Goal: Information Seeking & Learning: Learn about a topic

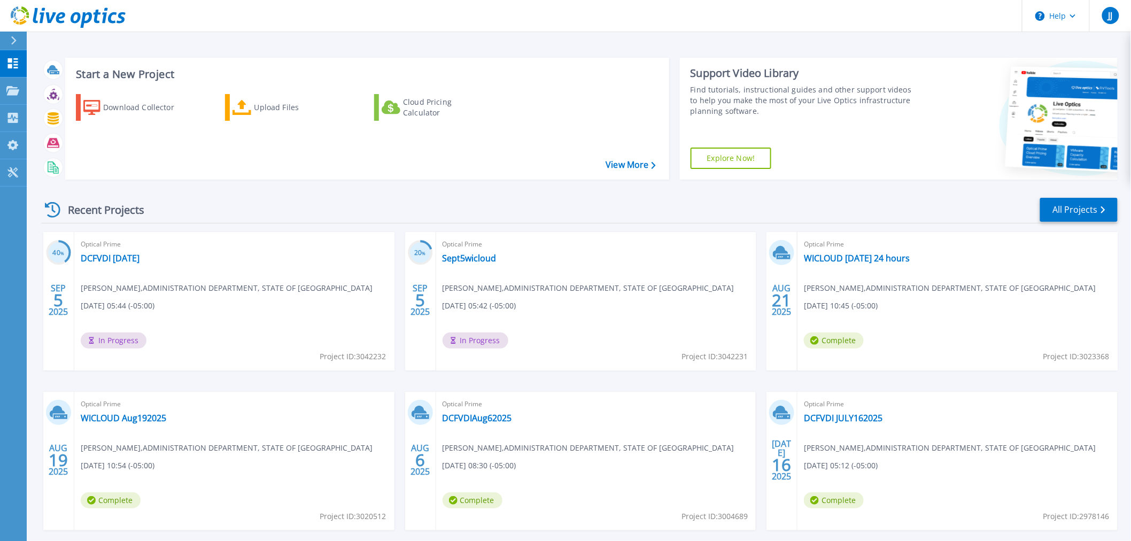
click at [107, 294] on div "Optical Prime DCFVDI Sept5 John Jorgensen , ADMINISTRATION DEPARTMENT, STATE OF…" at bounding box center [234, 301] width 320 height 138
click at [105, 258] on link "DCFVDI Sept5" at bounding box center [110, 258] width 59 height 11
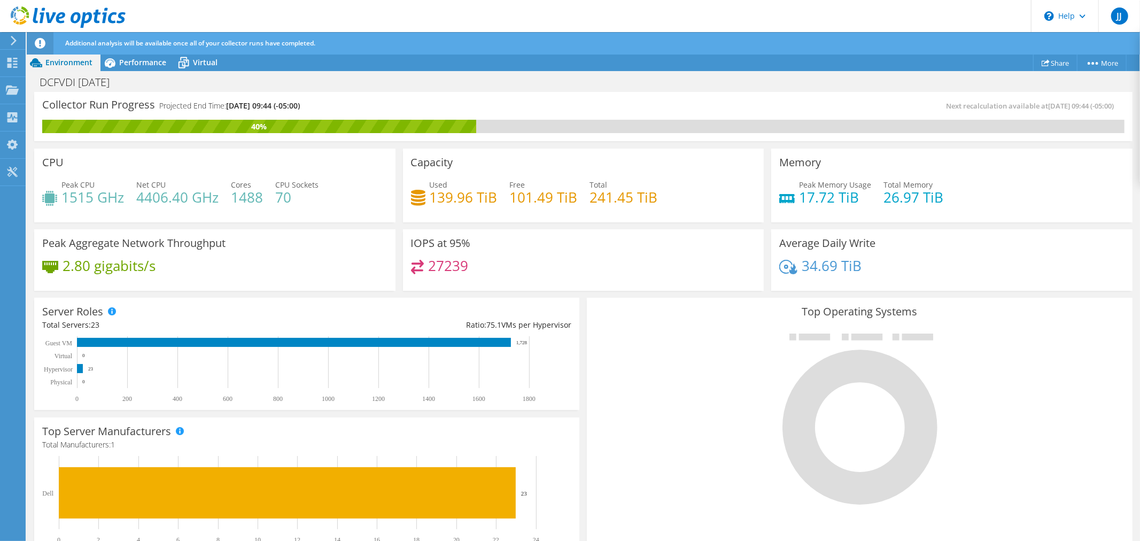
scroll to position [292, 0]
click at [698, 386] on div at bounding box center [859, 418] width 529 height 180
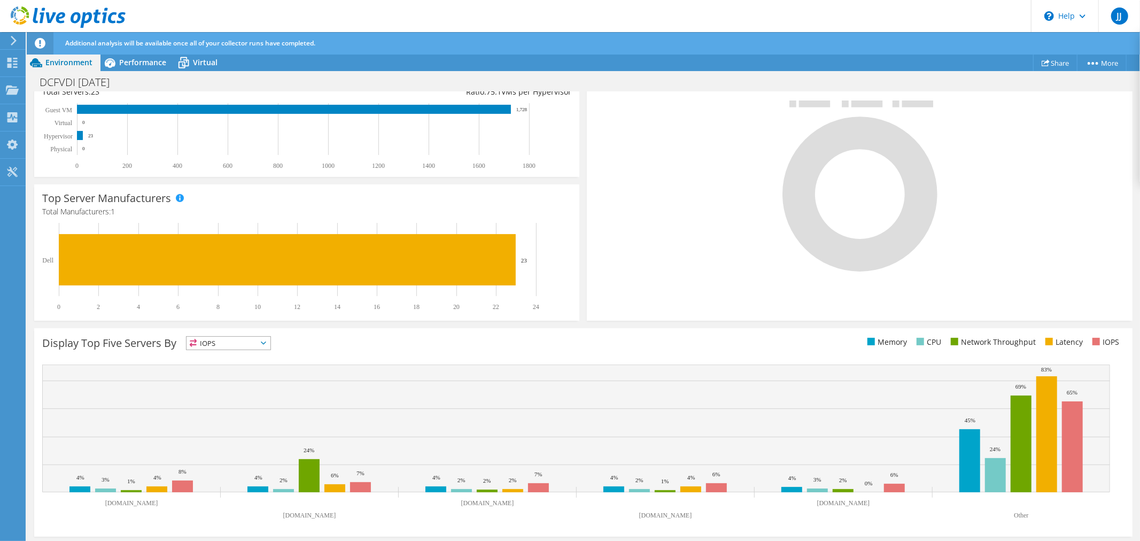
scroll to position [234, 0]
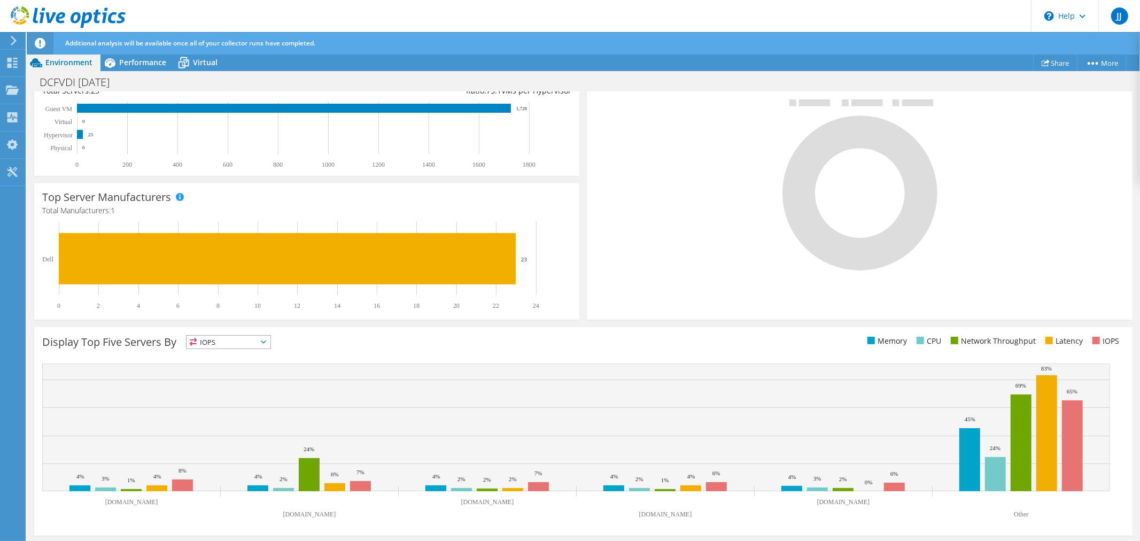
click at [266, 340] on icon at bounding box center [263, 341] width 5 height 3
click at [238, 413] on li "Latency" at bounding box center [229, 415] width 84 height 15
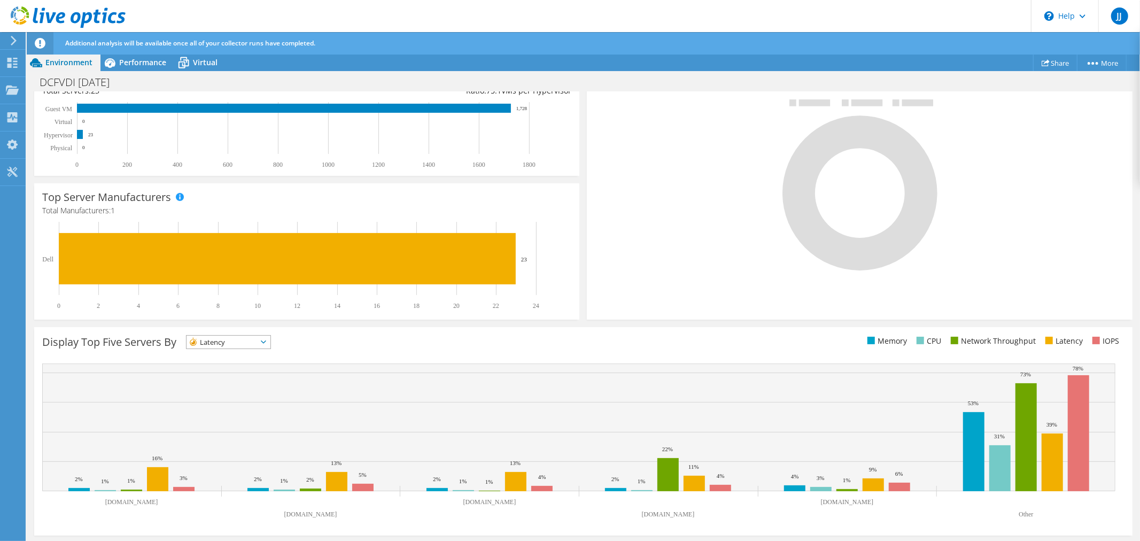
click at [270, 344] on span "Latency" at bounding box center [229, 342] width 84 height 13
click at [248, 354] on li "IOPS" at bounding box center [229, 355] width 84 height 15
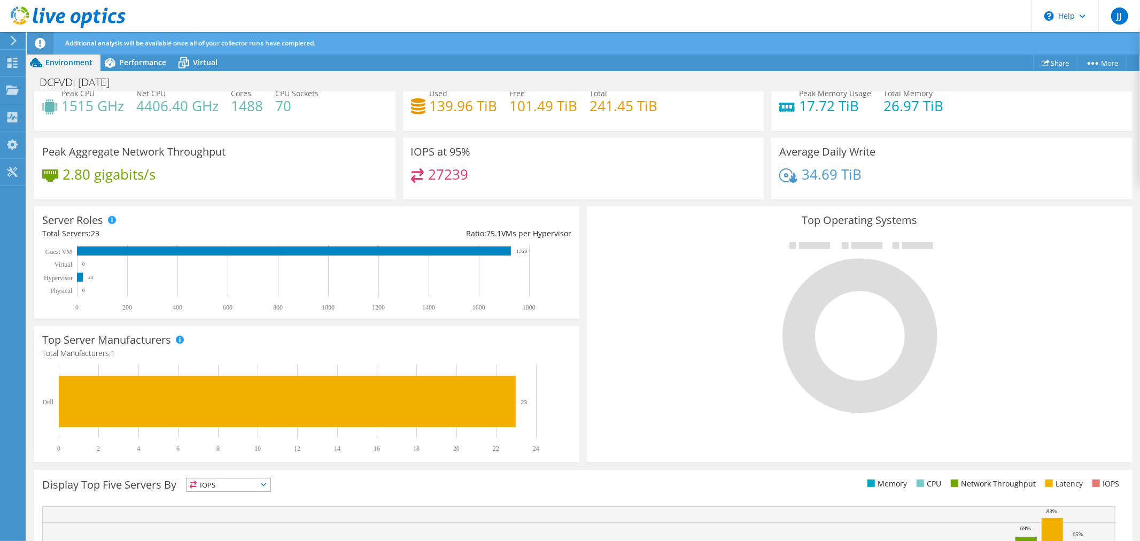
scroll to position [0, 0]
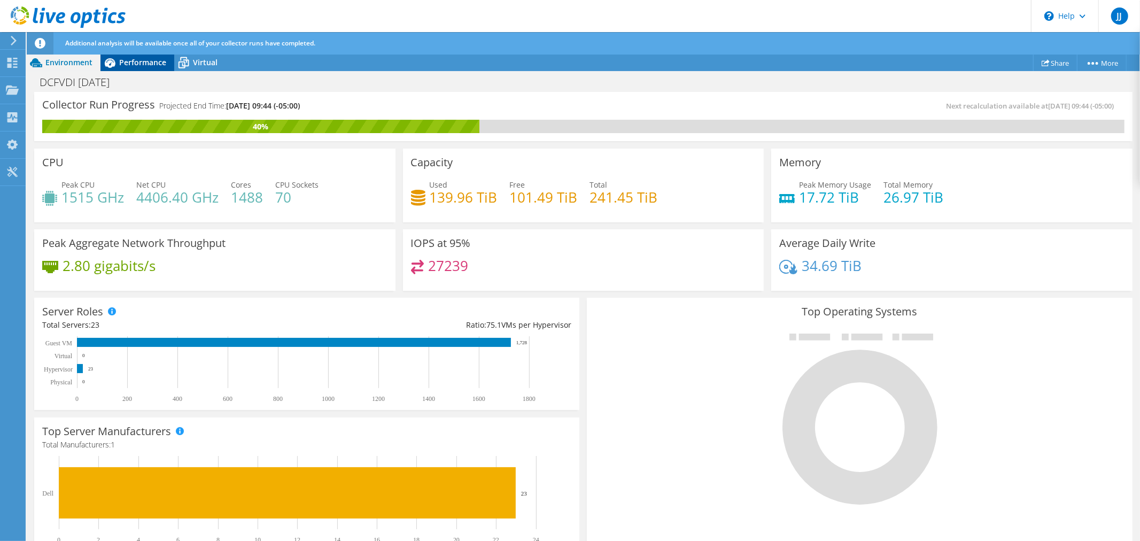
click at [123, 62] on span "Performance" at bounding box center [142, 62] width 47 height 10
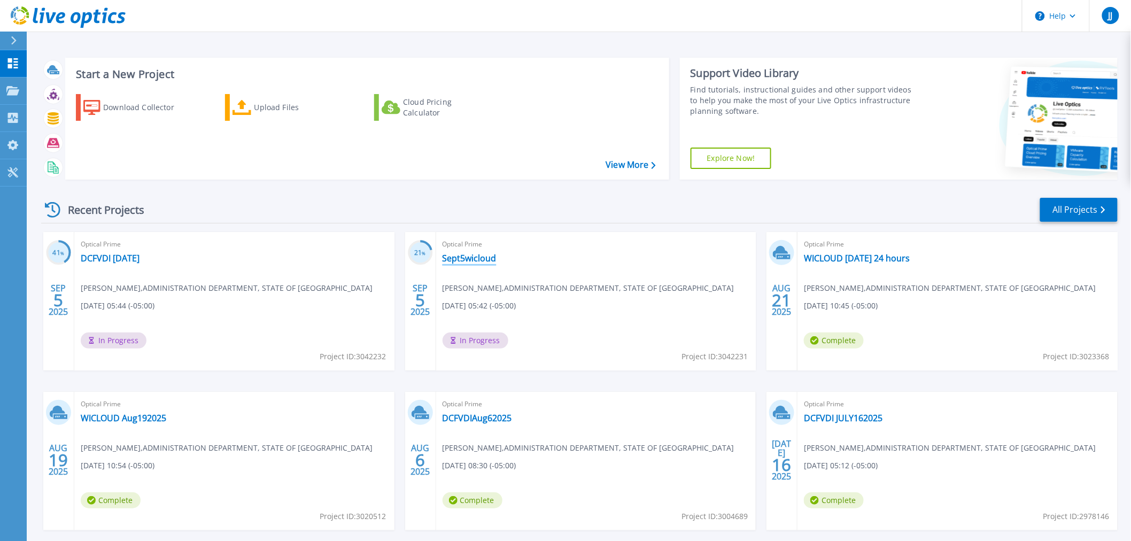
click at [479, 259] on link "Sept5wicloud" at bounding box center [470, 258] width 54 height 11
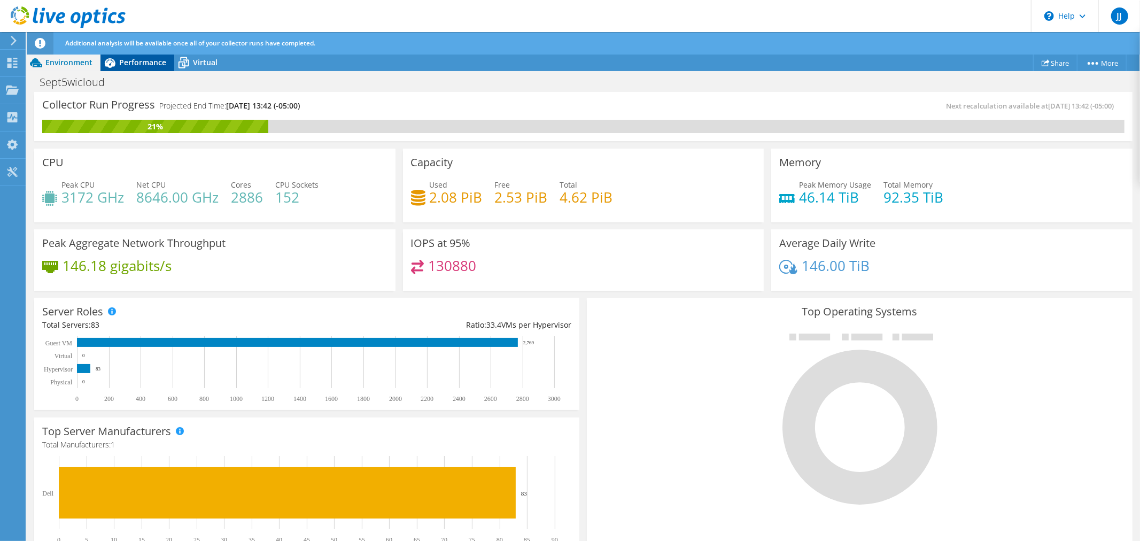
click at [137, 58] on span "Performance" at bounding box center [142, 62] width 47 height 10
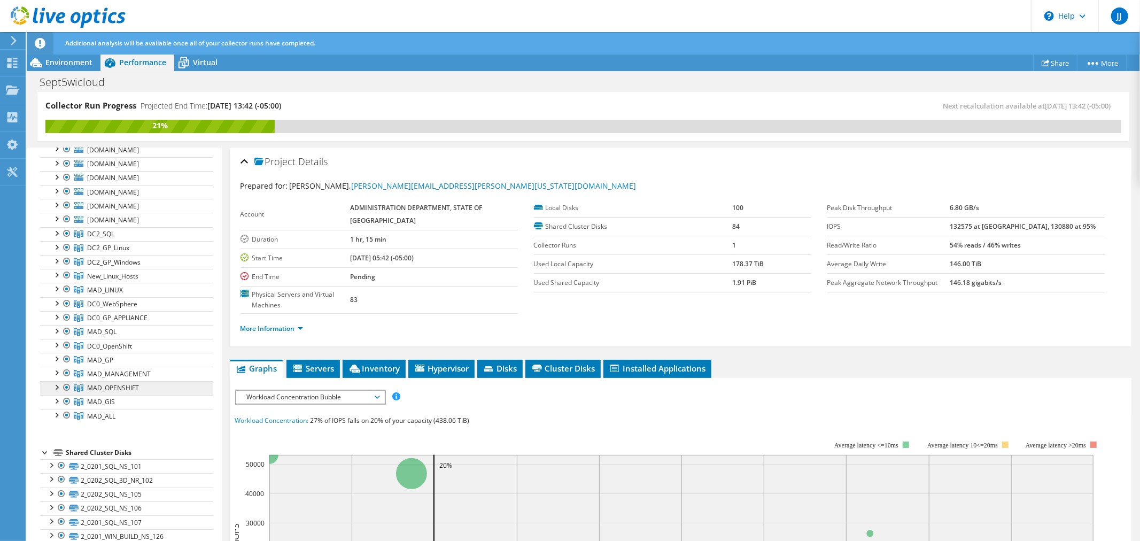
scroll to position [119, 0]
click at [141, 366] on span "MAD_MANAGEMENT" at bounding box center [119, 366] width 64 height 9
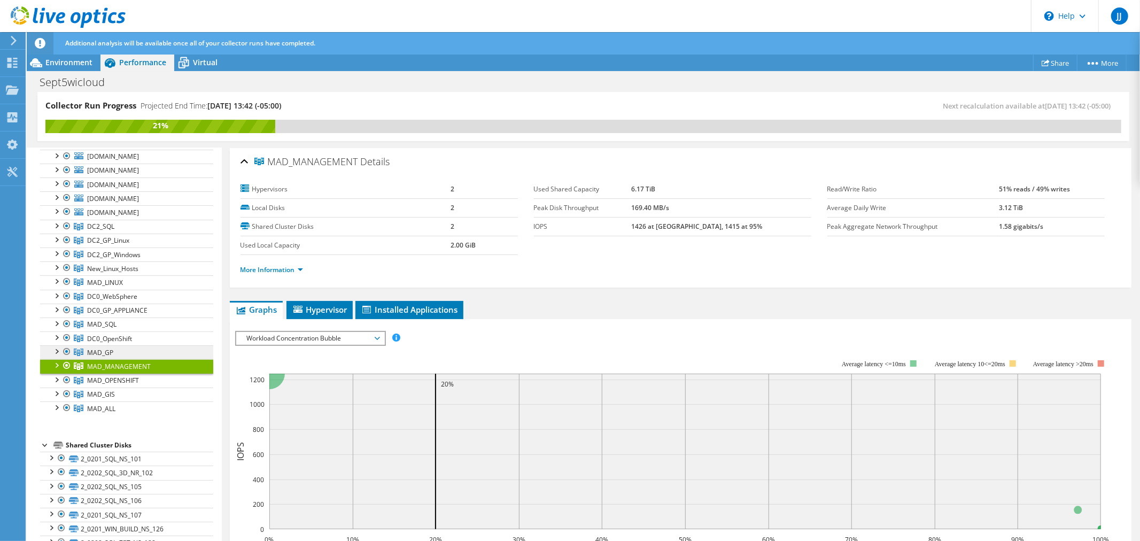
click at [111, 353] on span "MAD_GP" at bounding box center [100, 352] width 26 height 9
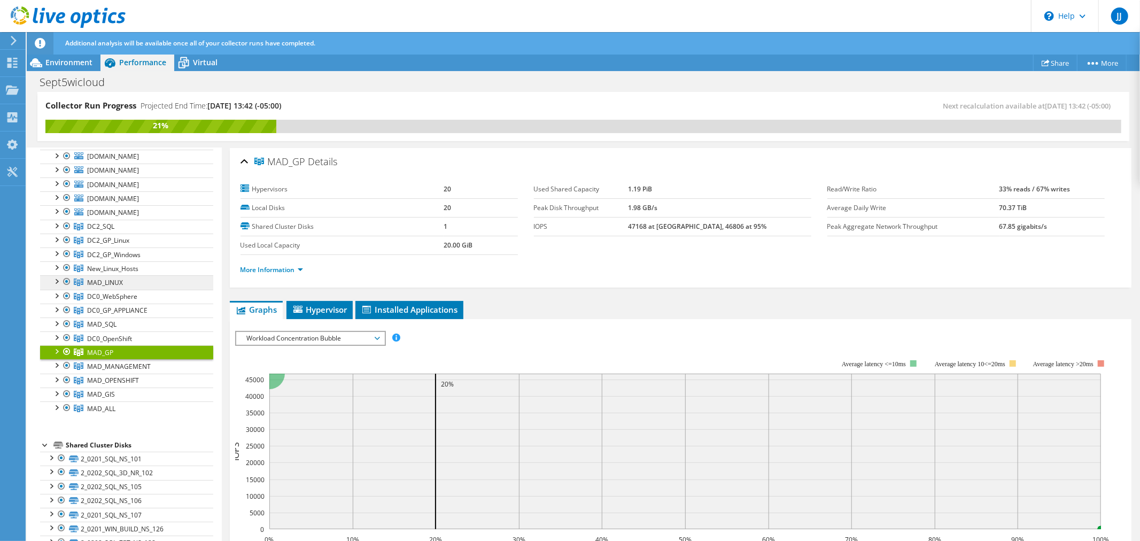
click at [138, 284] on link "MAD_LINUX" at bounding box center [126, 282] width 173 height 14
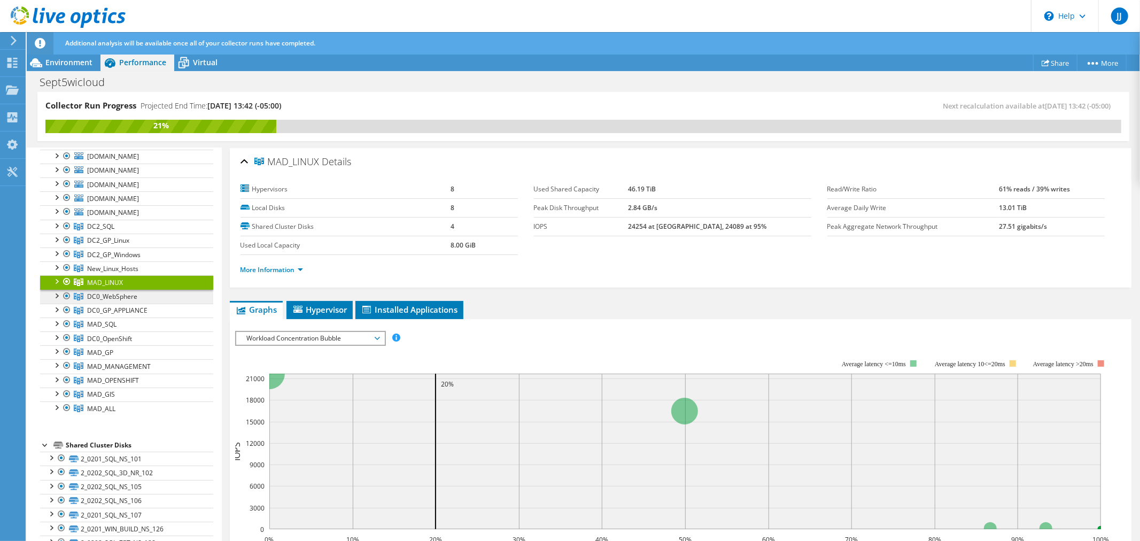
click at [153, 296] on link "DC0_WebSphere" at bounding box center [126, 297] width 173 height 14
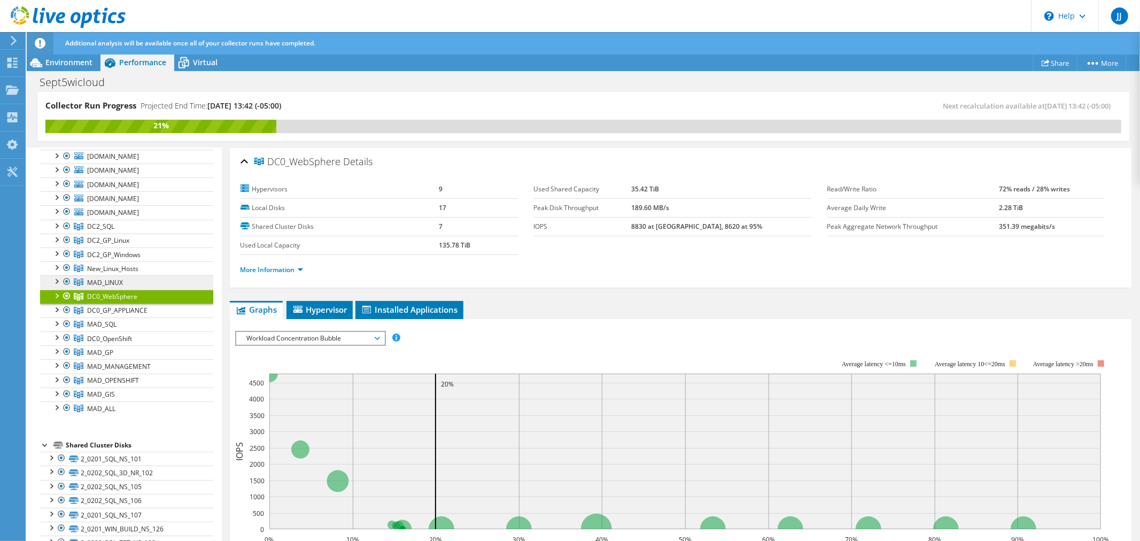
click at [155, 285] on link "MAD_LINUX" at bounding box center [126, 282] width 173 height 14
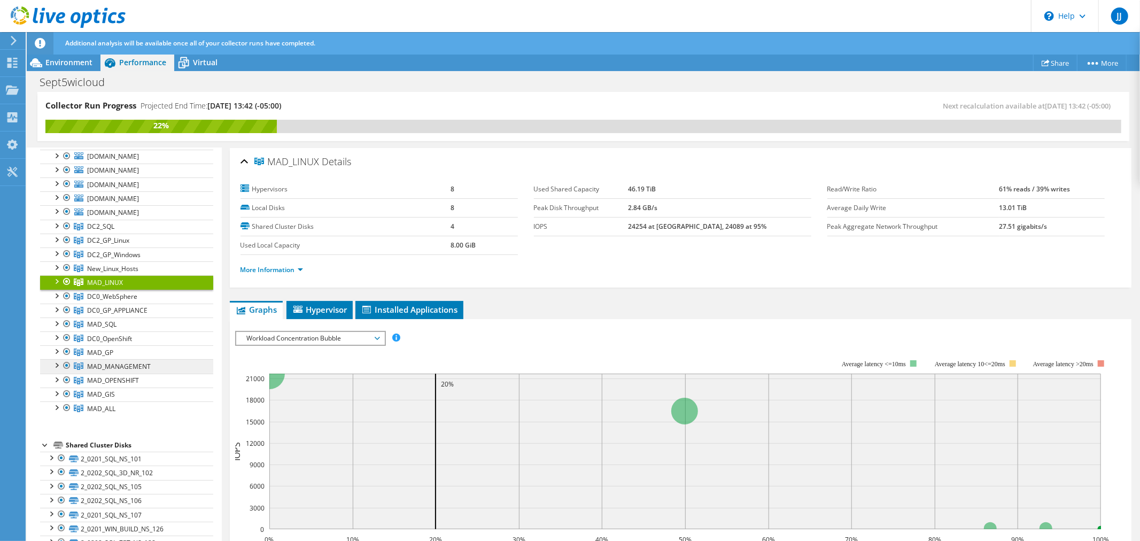
click at [171, 367] on link "MAD_MANAGEMENT" at bounding box center [126, 366] width 173 height 14
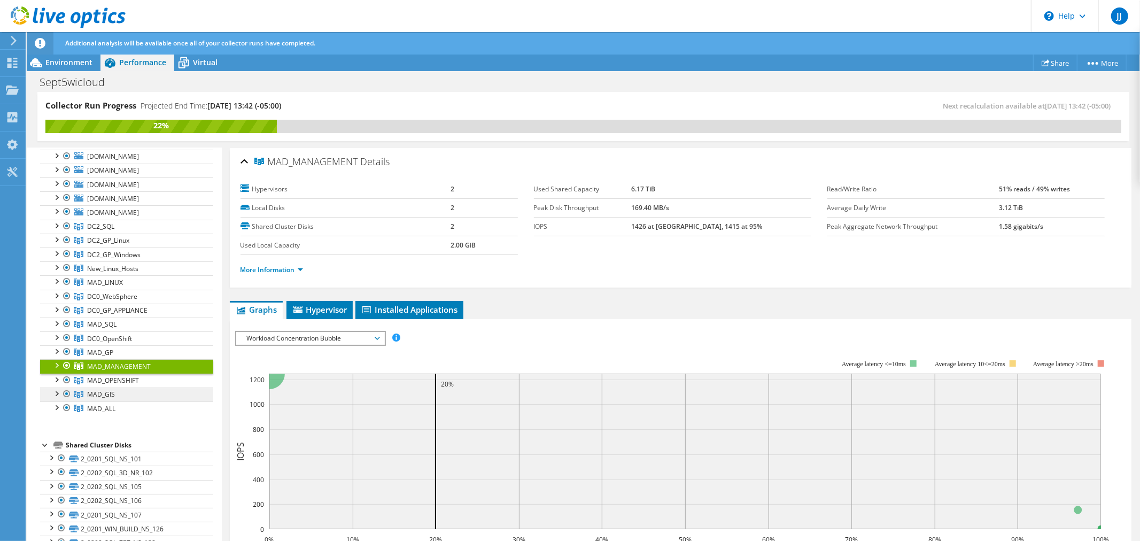
click at [143, 397] on link "MAD_GIS" at bounding box center [126, 394] width 173 height 14
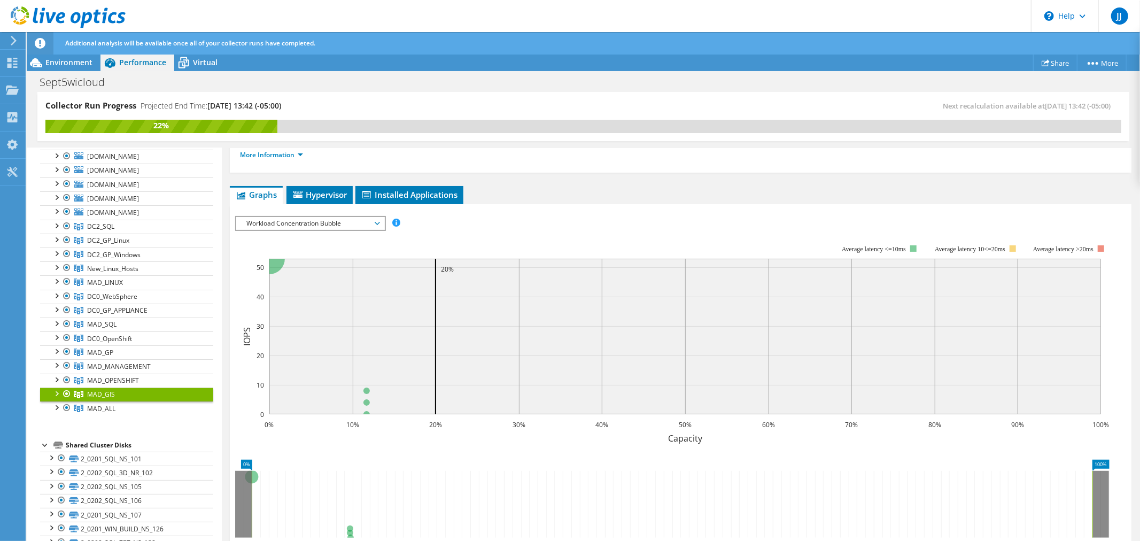
scroll to position [0, 0]
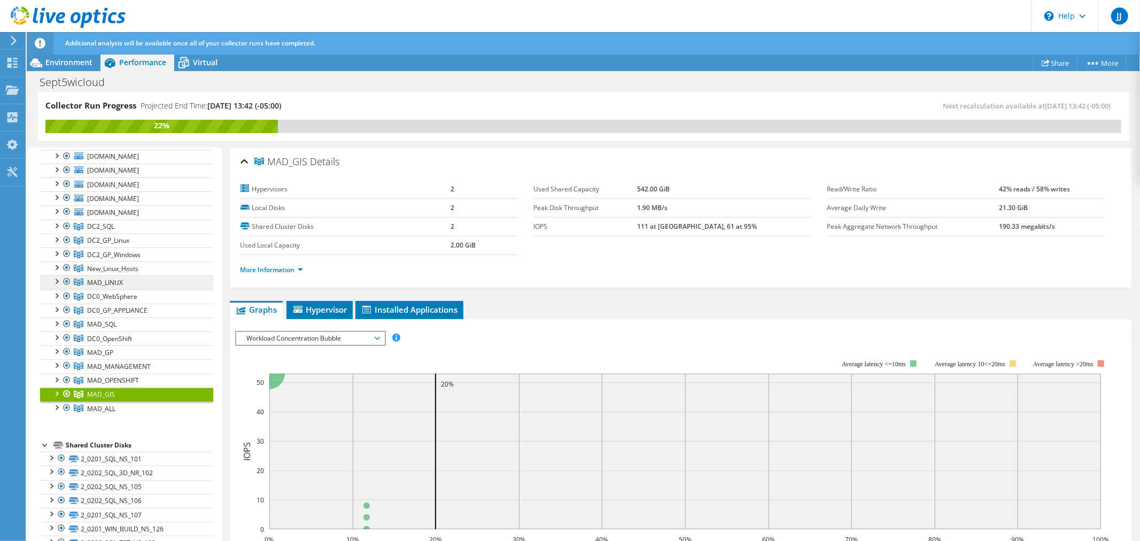
click at [136, 282] on link "MAD_LINUX" at bounding box center [126, 282] width 173 height 14
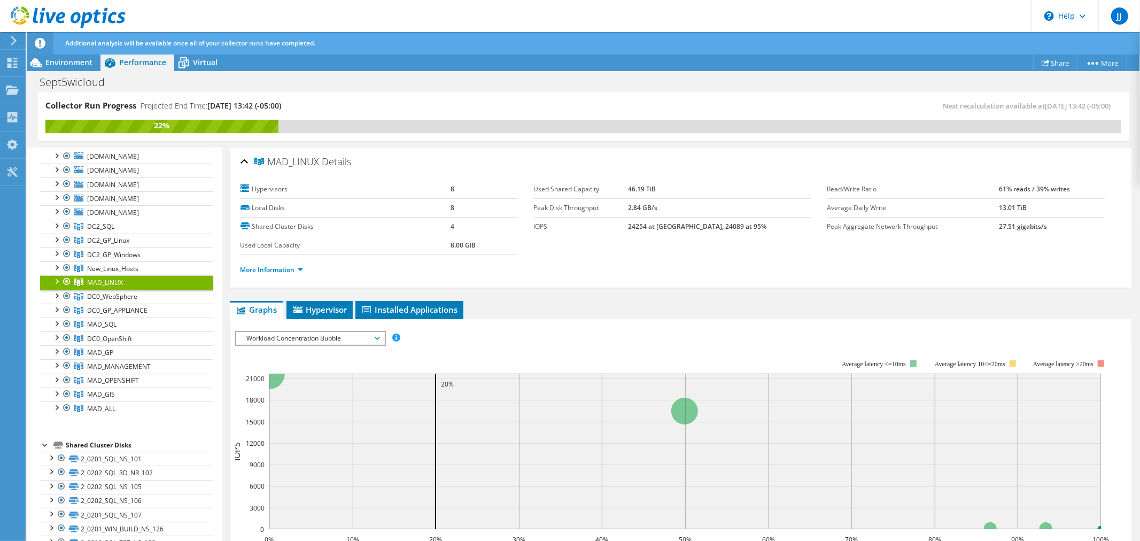
click at [56, 281] on div at bounding box center [56, 280] width 11 height 11
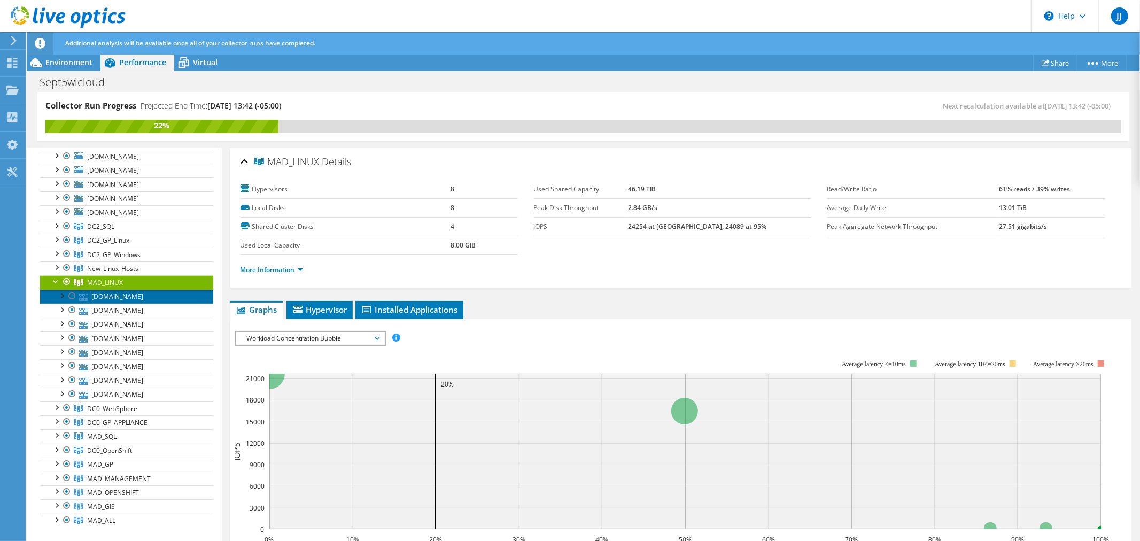
click at [141, 295] on link "[DOMAIN_NAME]" at bounding box center [126, 297] width 173 height 14
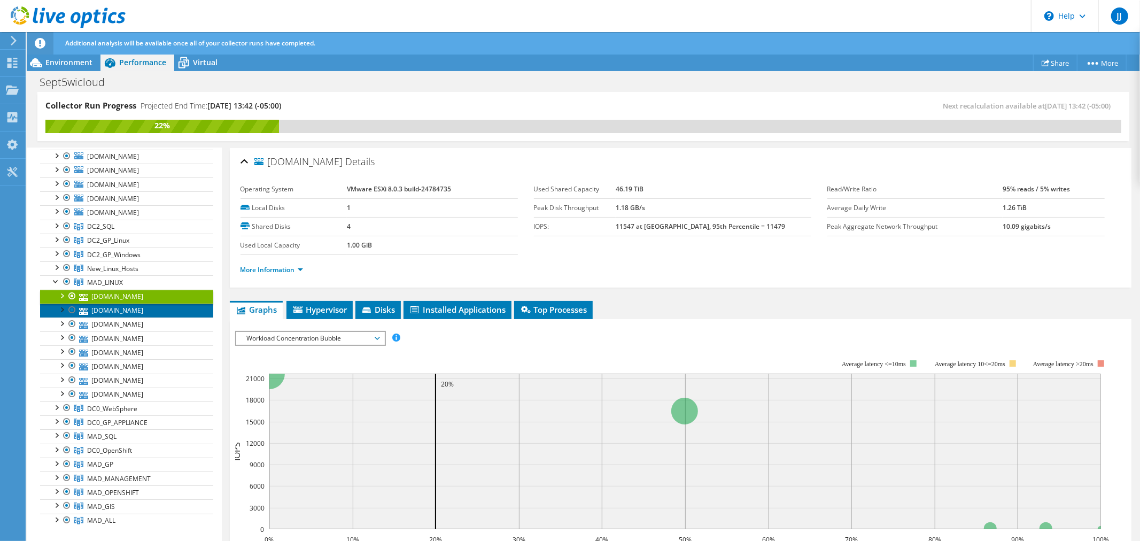
click at [145, 311] on link "[DOMAIN_NAME]" at bounding box center [126, 311] width 173 height 14
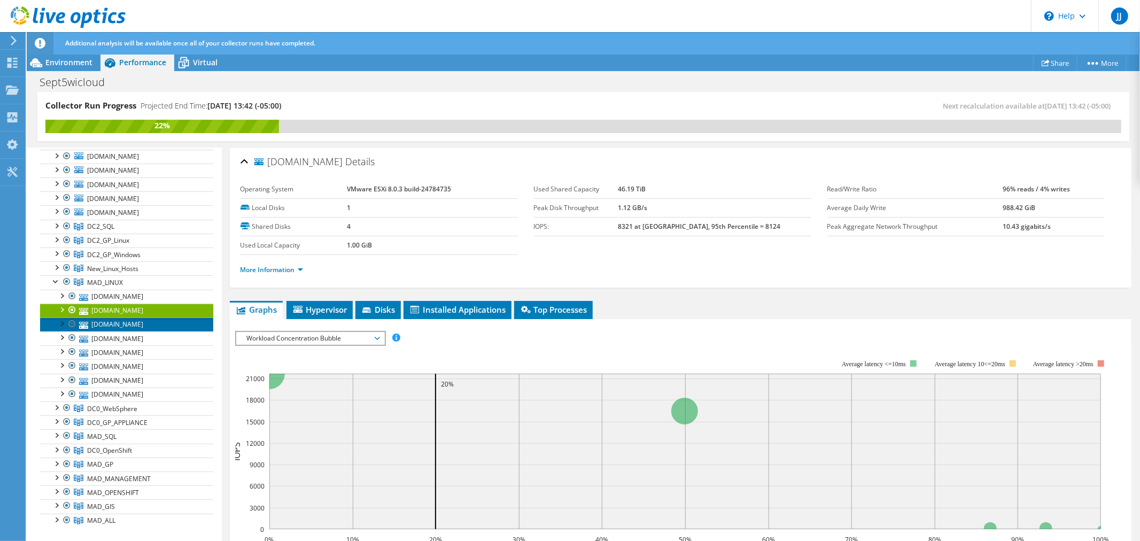
click at [148, 324] on link "[DOMAIN_NAME]" at bounding box center [126, 324] width 173 height 14
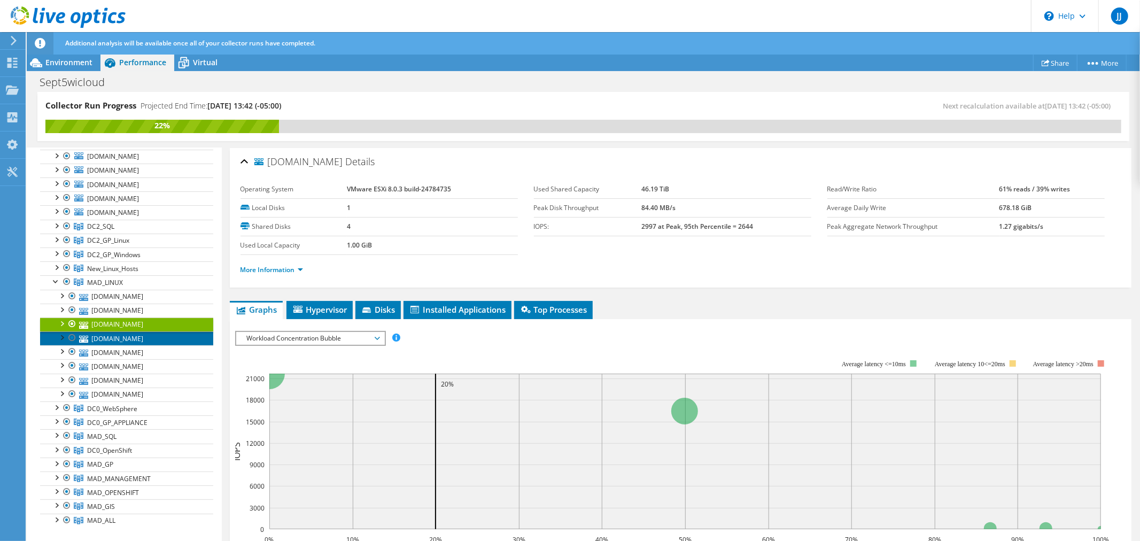
click at [142, 339] on link "[DOMAIN_NAME]" at bounding box center [126, 338] width 173 height 14
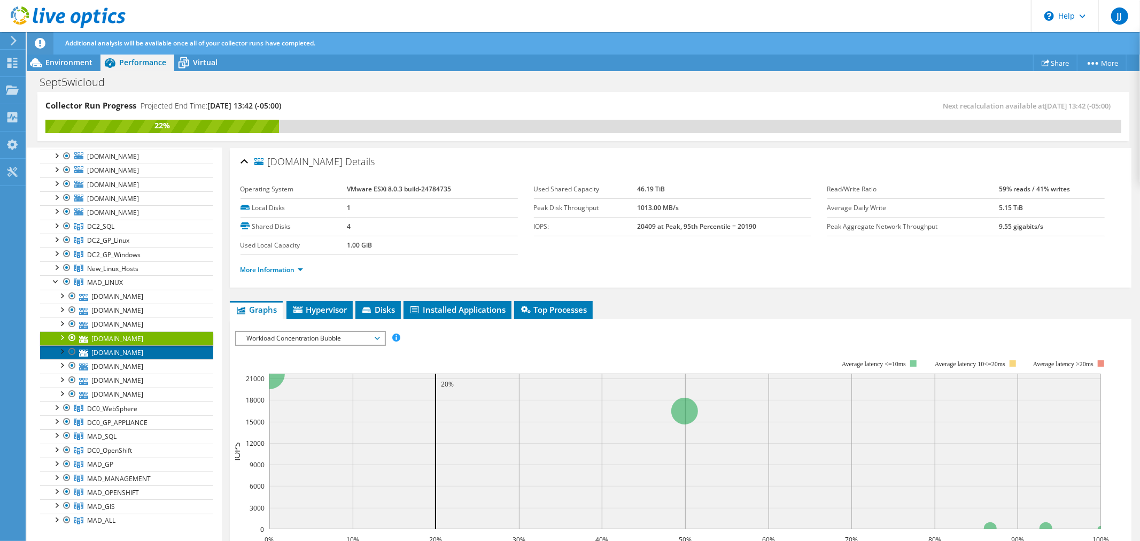
click at [135, 353] on link "[DOMAIN_NAME]" at bounding box center [126, 352] width 173 height 14
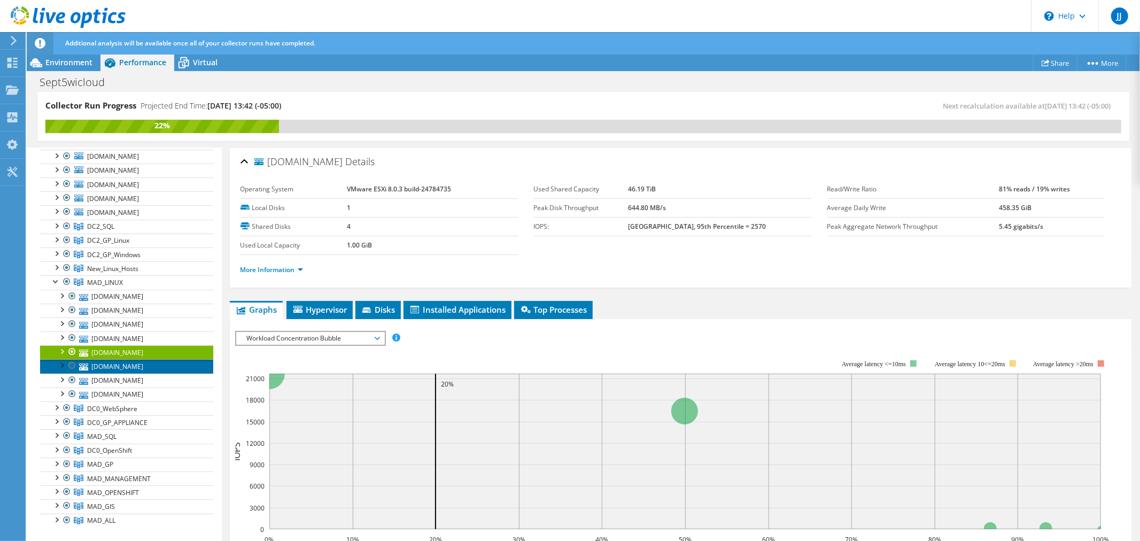
click at [134, 366] on link "[DOMAIN_NAME]" at bounding box center [126, 366] width 173 height 14
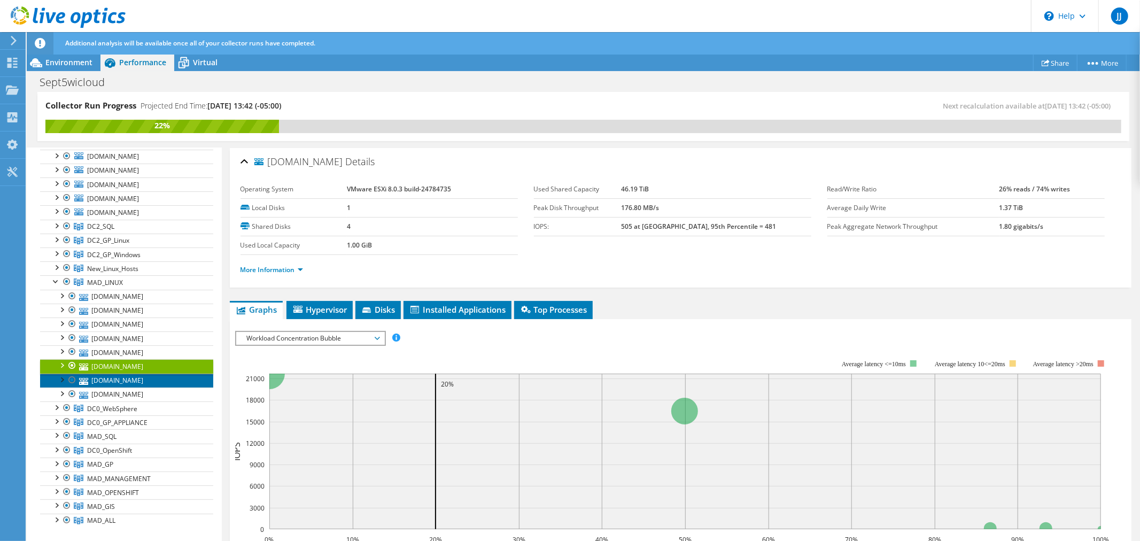
click at [133, 382] on link "[DOMAIN_NAME]" at bounding box center [126, 381] width 173 height 14
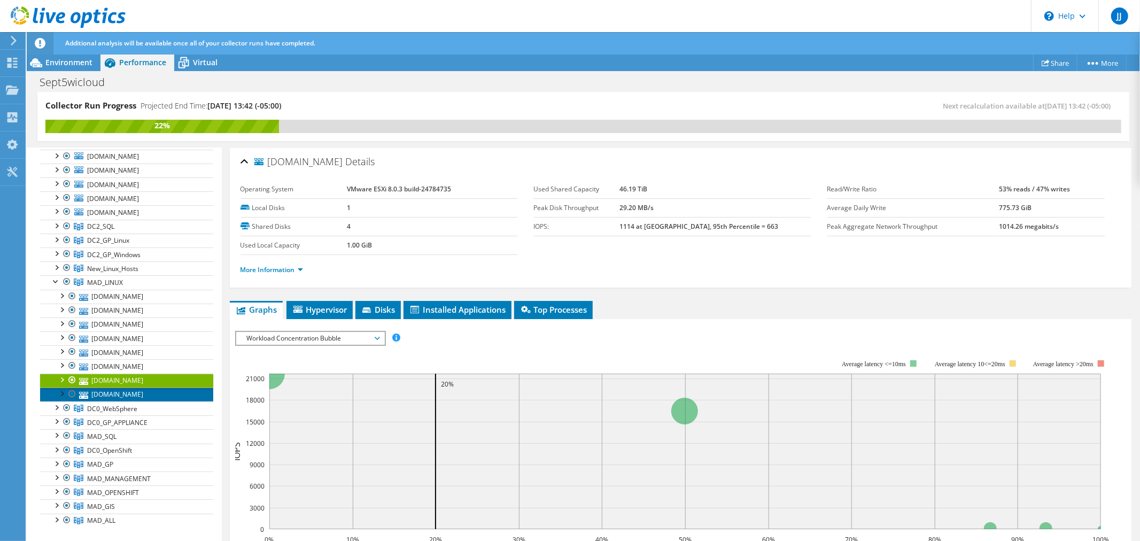
click at [131, 395] on link "[DOMAIN_NAME]" at bounding box center [126, 394] width 173 height 14
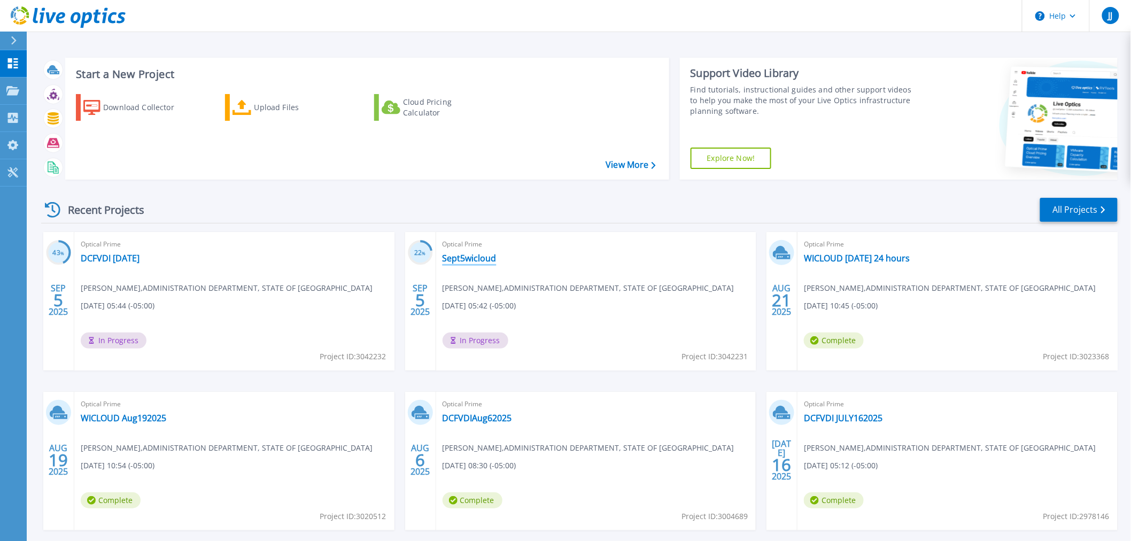
click at [468, 255] on link "Sept5wicloud" at bounding box center [470, 258] width 54 height 11
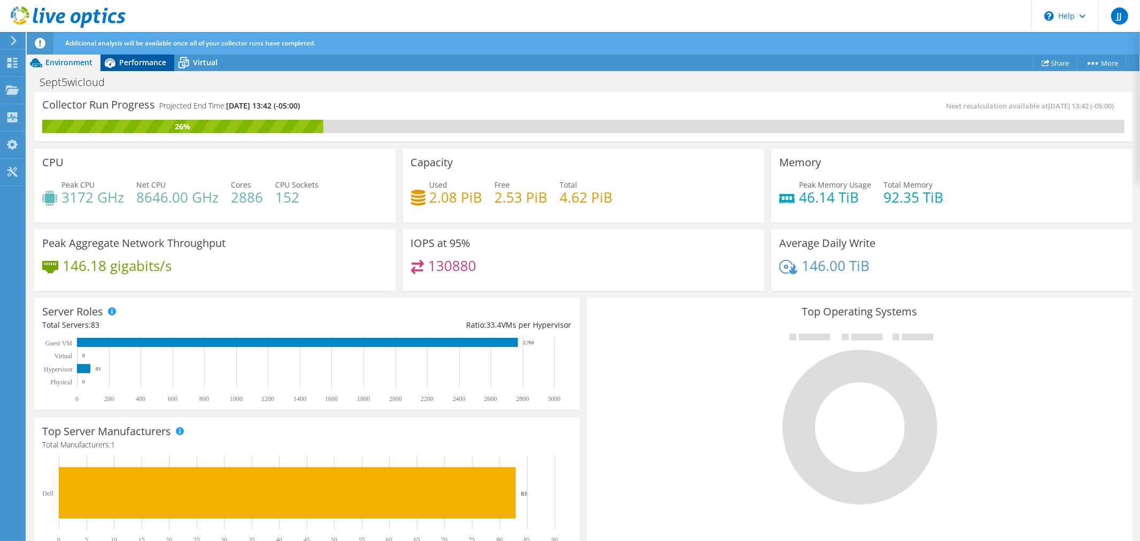
click at [150, 60] on span "Performance" at bounding box center [142, 62] width 47 height 10
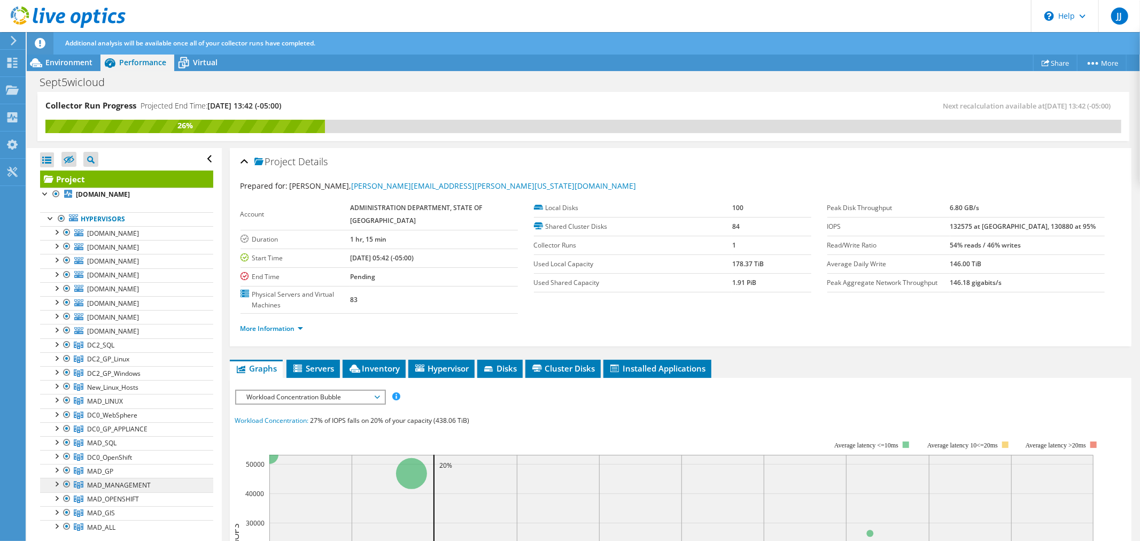
click at [95, 484] on span "MAD_MANAGEMENT" at bounding box center [119, 484] width 64 height 9
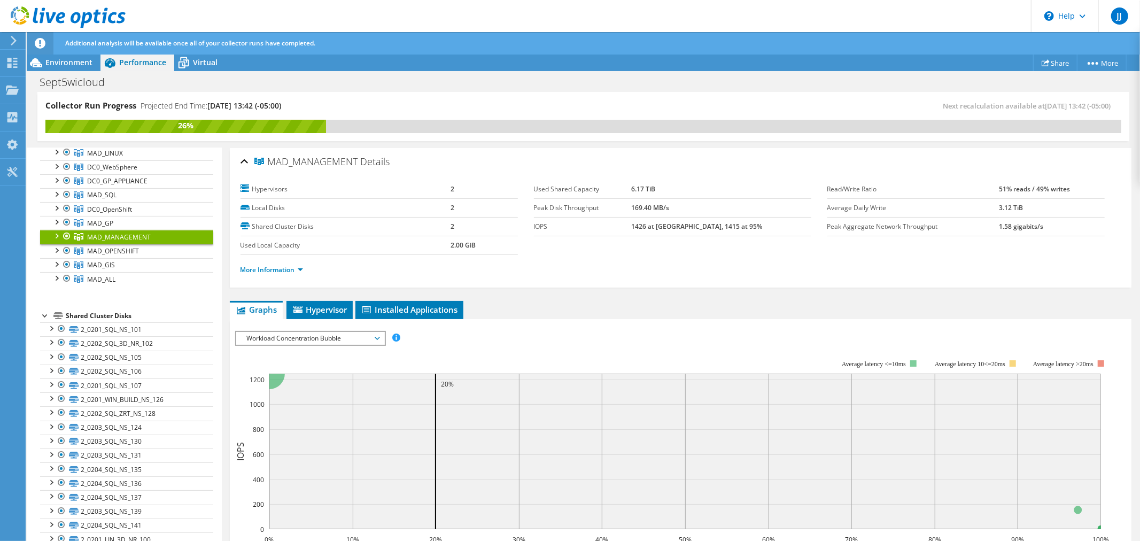
scroll to position [178, 0]
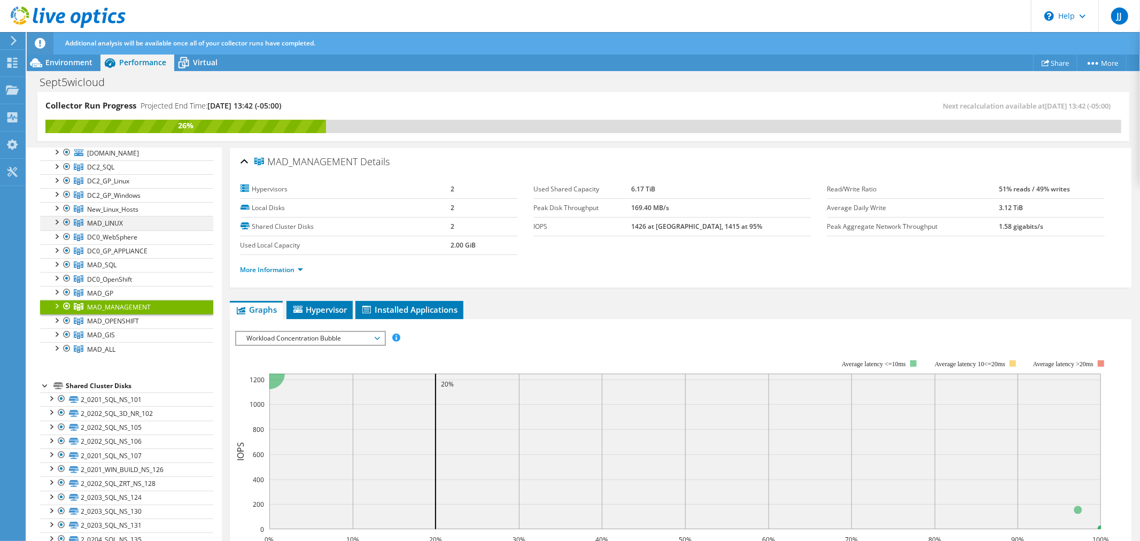
click at [57, 221] on div at bounding box center [56, 221] width 11 height 11
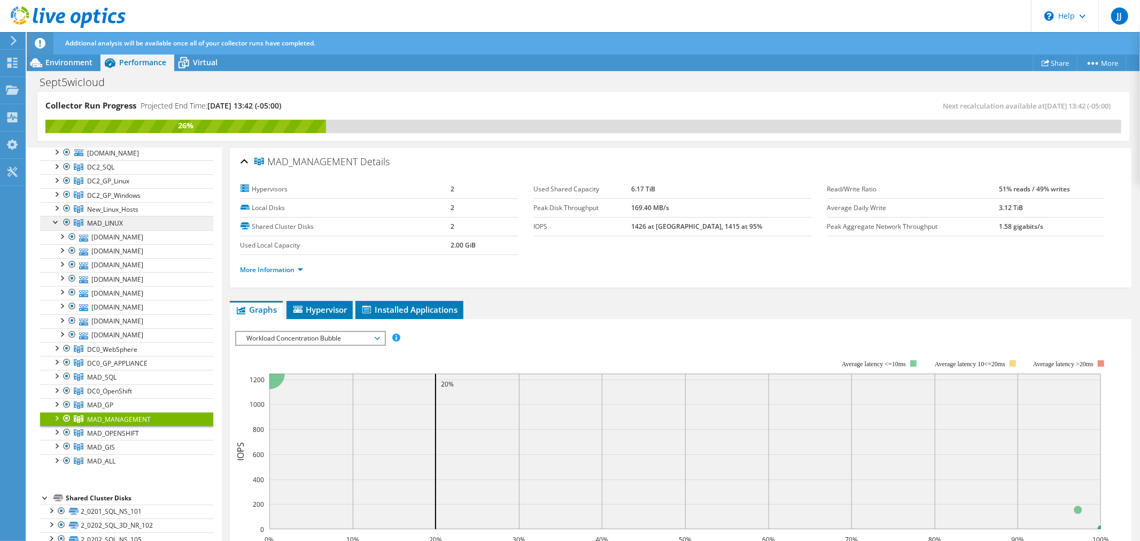
click at [136, 223] on link "MAD_LINUX" at bounding box center [126, 223] width 173 height 14
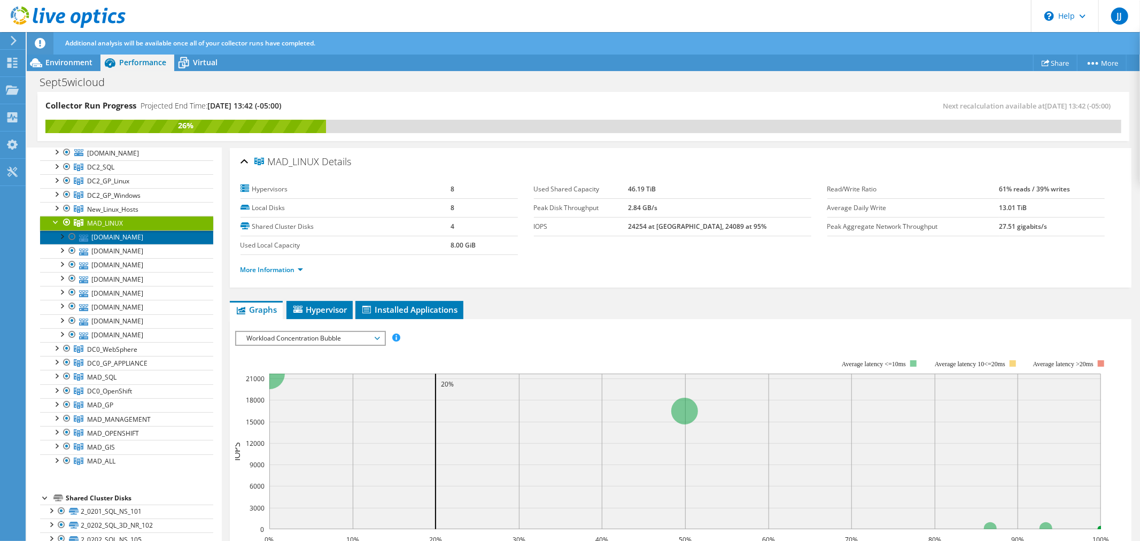
click at [152, 237] on link "[DOMAIN_NAME]" at bounding box center [126, 237] width 173 height 14
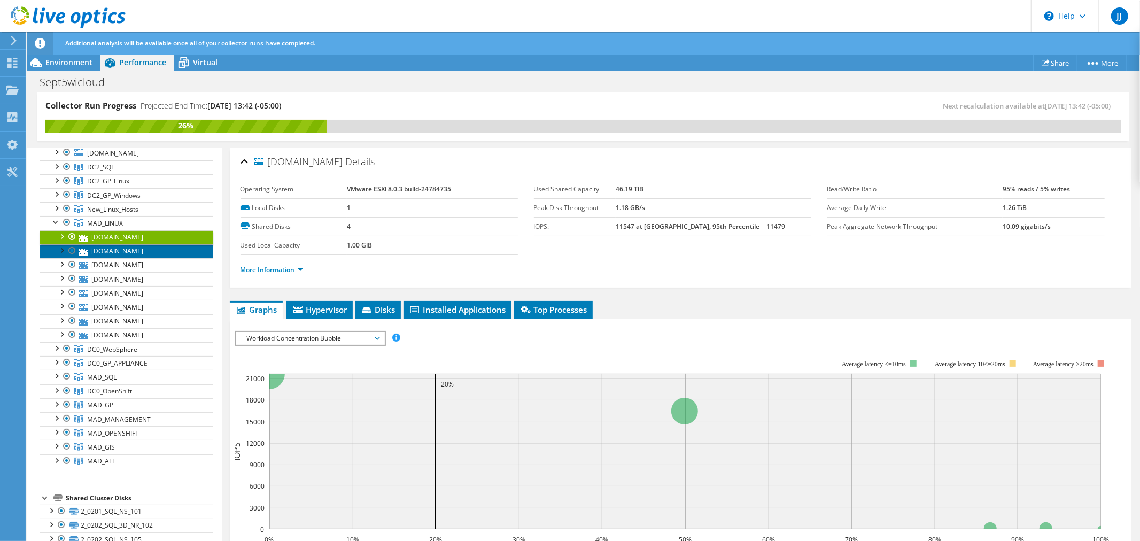
click at [158, 250] on link "[DOMAIN_NAME]" at bounding box center [126, 251] width 173 height 14
click at [62, 249] on div at bounding box center [61, 249] width 11 height 11
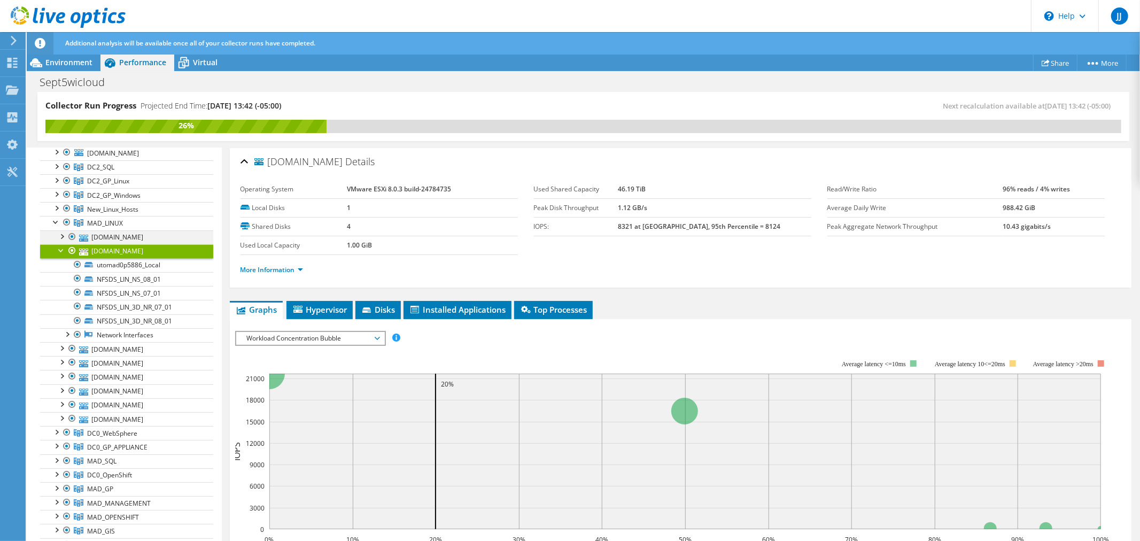
click at [63, 236] on div at bounding box center [61, 235] width 11 height 11
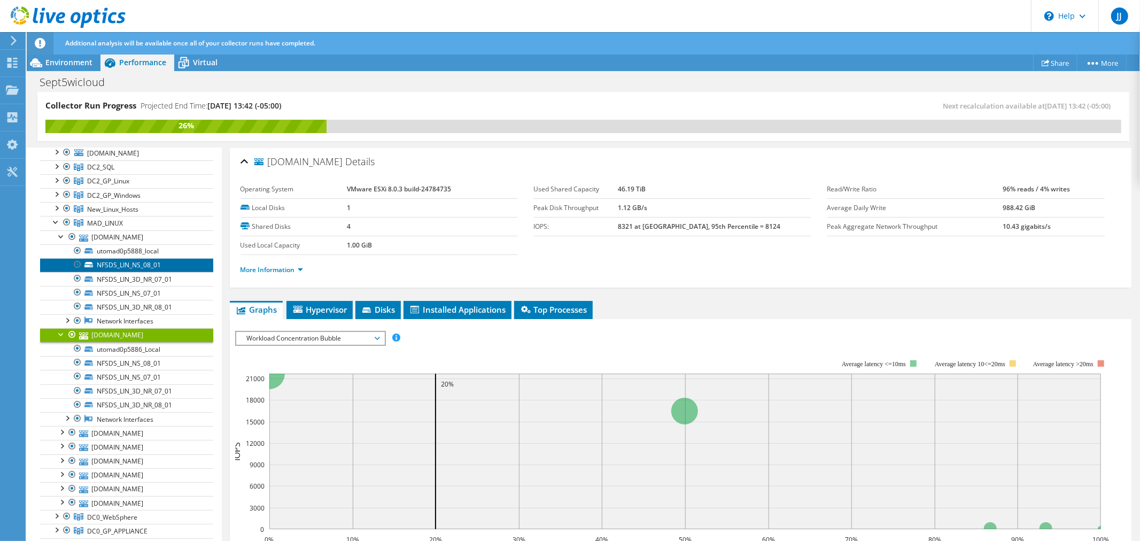
click at [139, 268] on link "NFSDS_LIN_NS_08_01" at bounding box center [126, 265] width 173 height 14
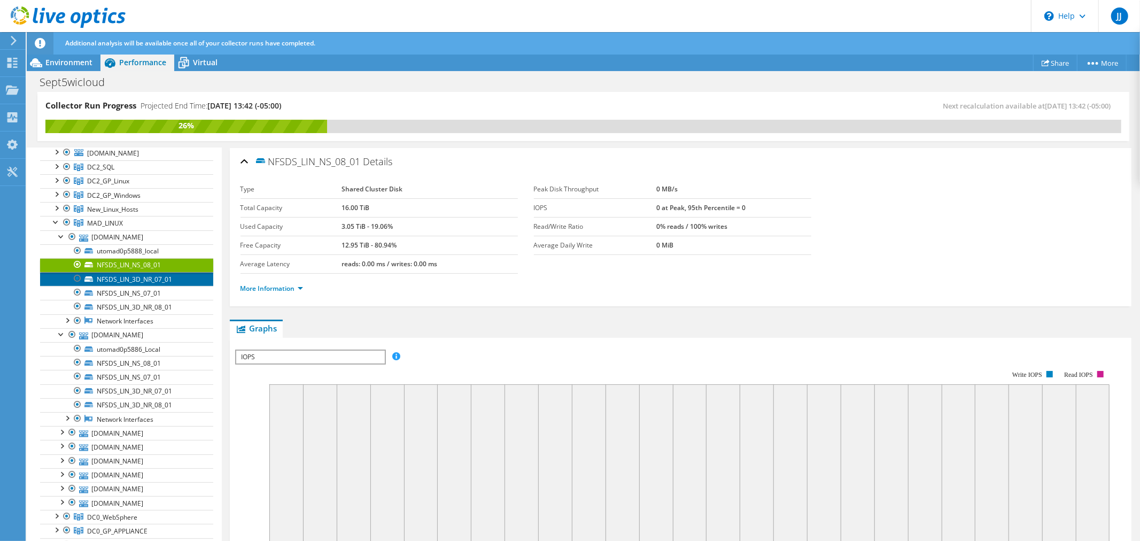
click at [144, 278] on link "NFSDS_LIN_3D_NR_07_01" at bounding box center [126, 279] width 173 height 14
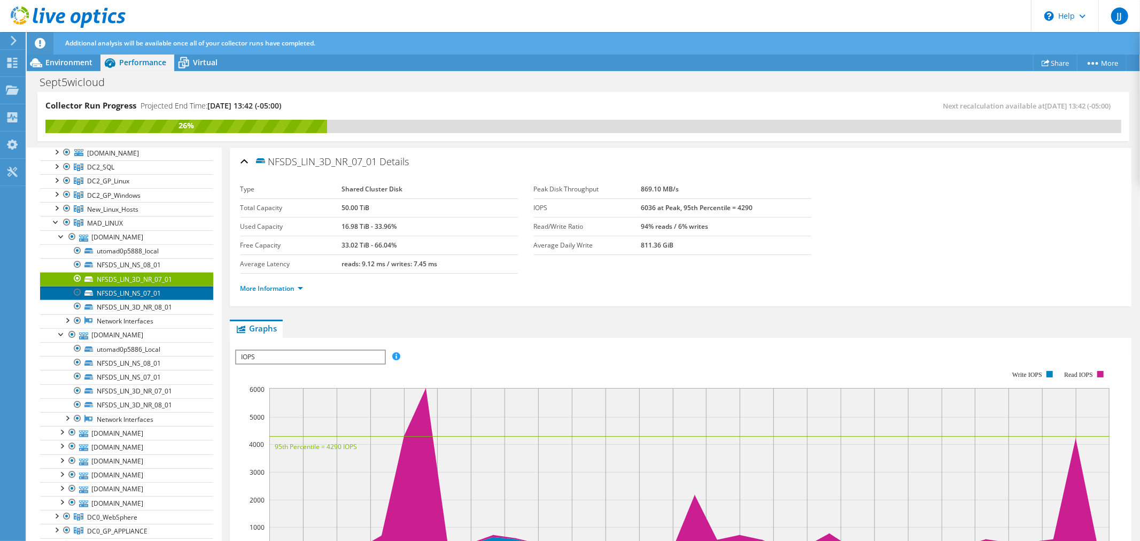
click at [113, 292] on link "NFSDS_LIN_NS_07_01" at bounding box center [126, 293] width 173 height 14
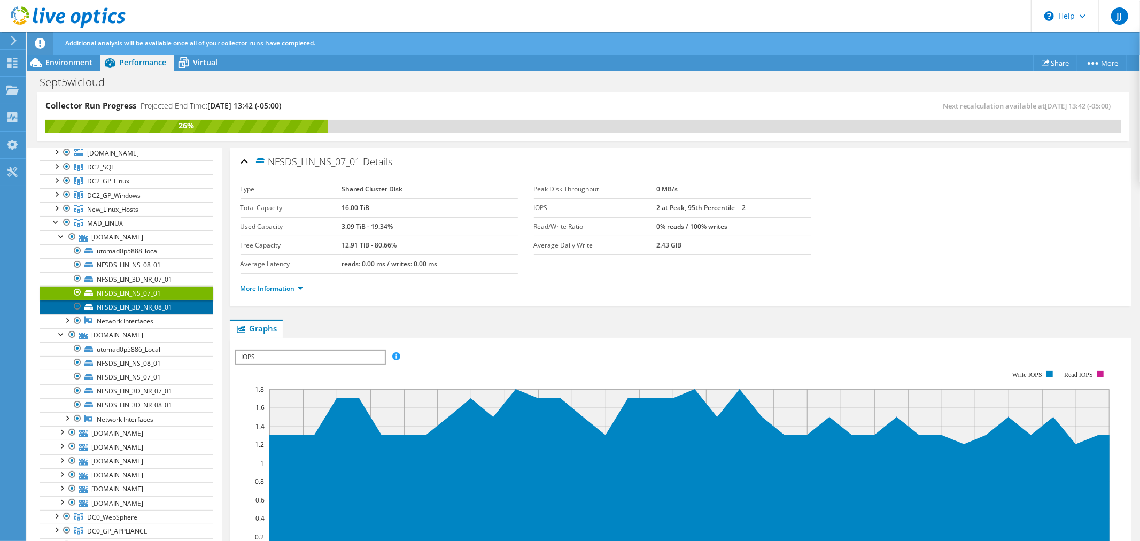
click at [113, 303] on link "NFSDS_LIN_3D_NR_08_01" at bounding box center [126, 307] width 173 height 14
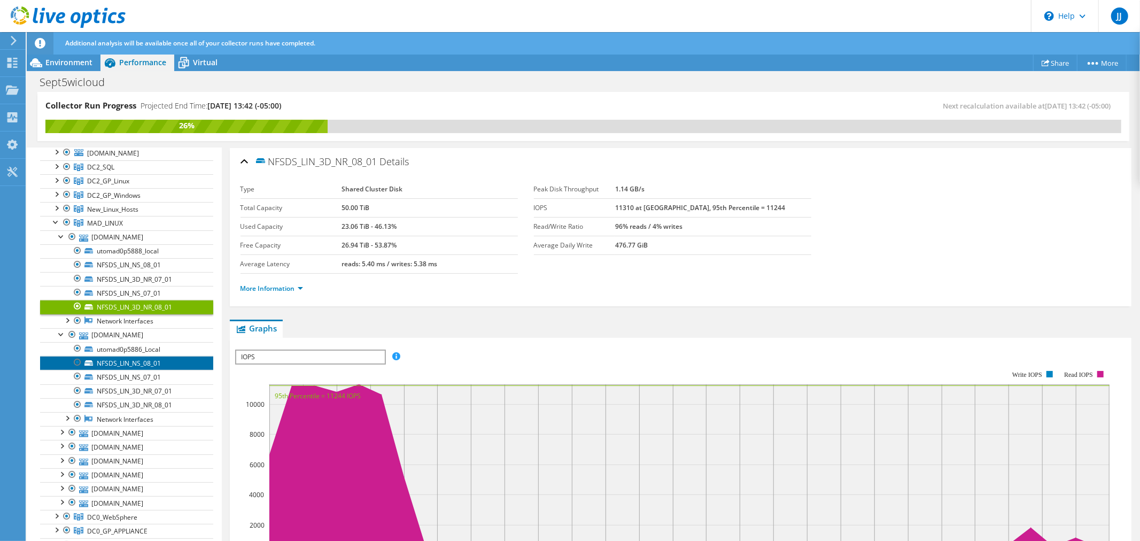
click at [125, 364] on link "NFSDS_LIN_NS_08_01" at bounding box center [126, 363] width 173 height 14
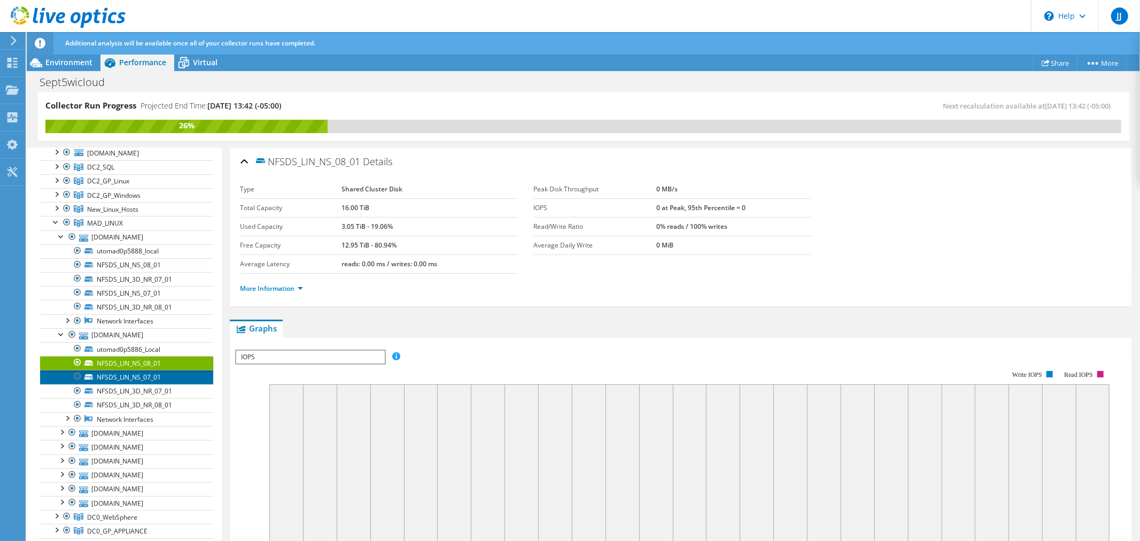
click at [124, 375] on link "NFSDS_LIN_NS_07_01" at bounding box center [126, 377] width 173 height 14
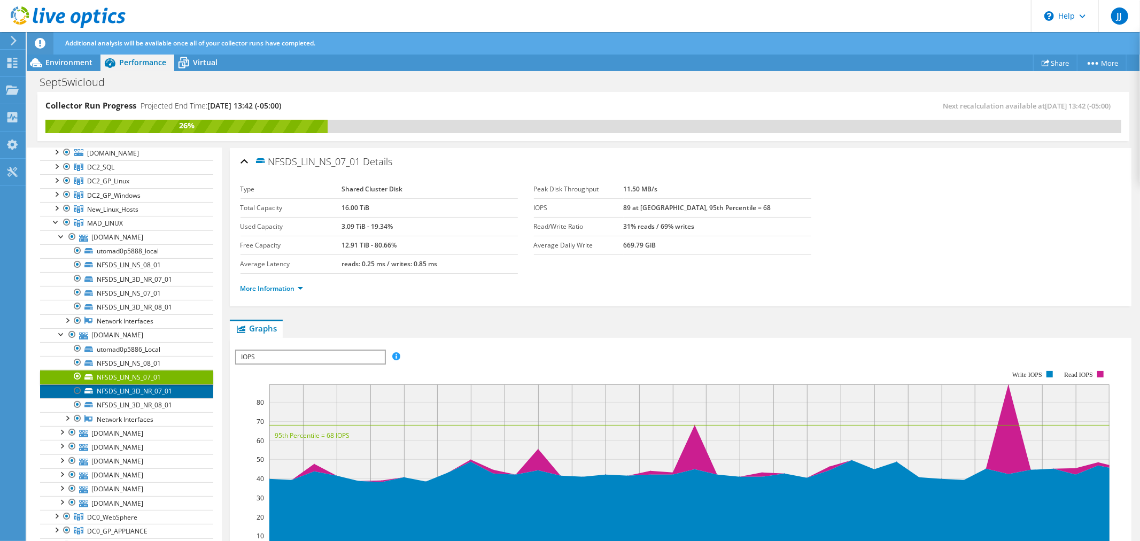
click at [114, 391] on link "NFSDS_LIN_3D_NR_07_01" at bounding box center [126, 391] width 173 height 14
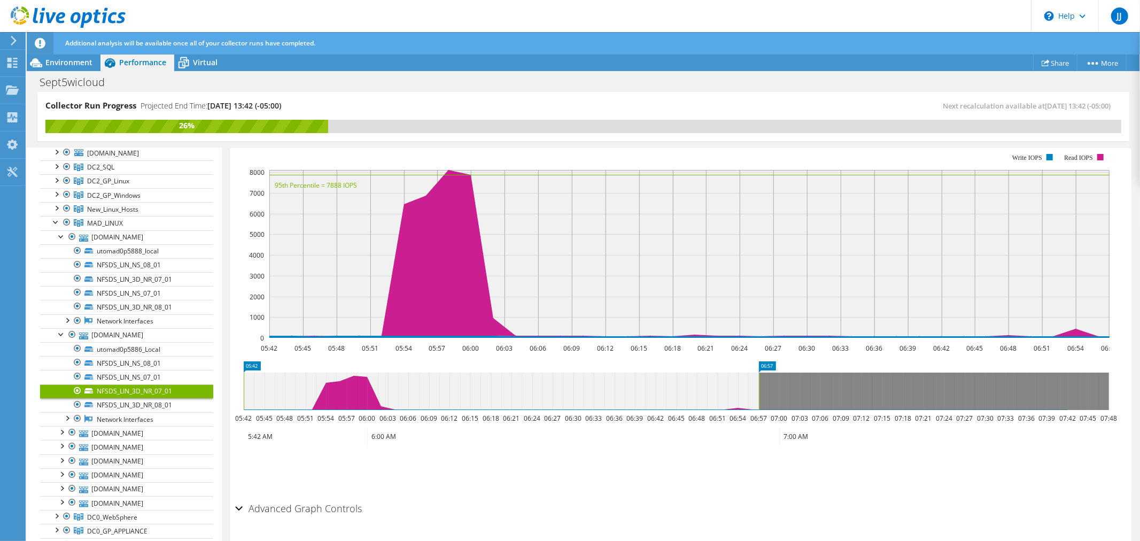
scroll to position [244, 0]
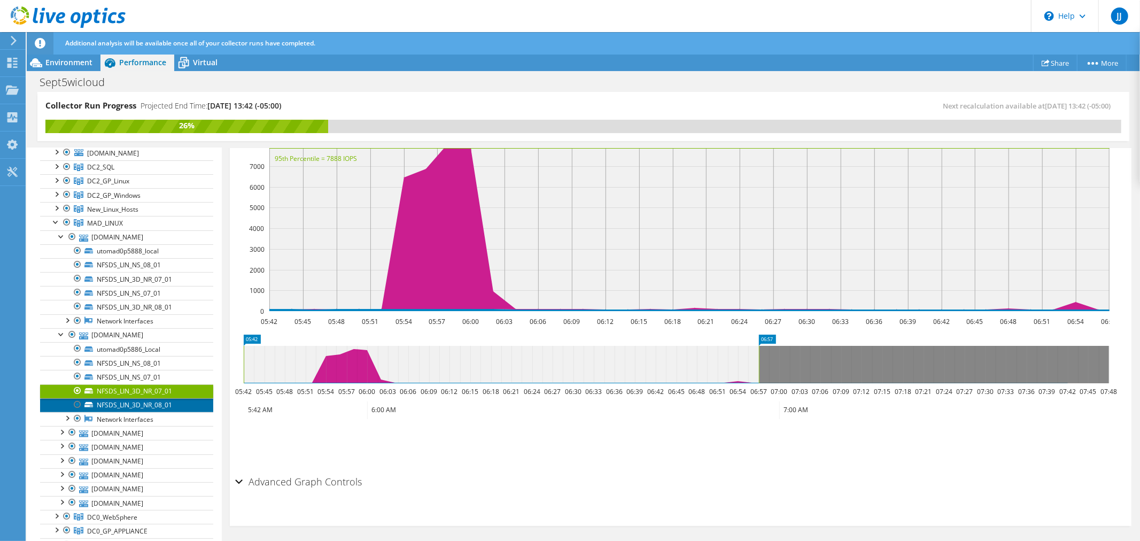
click at [121, 404] on link "NFSDS_LIN_3D_NR_08_01" at bounding box center [126, 405] width 173 height 14
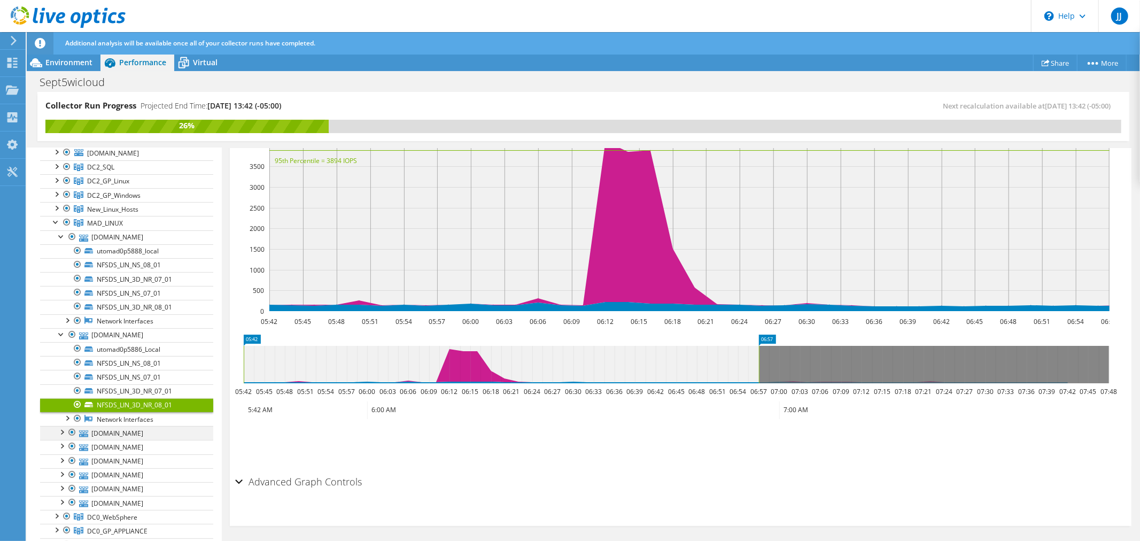
click at [62, 432] on div at bounding box center [61, 431] width 11 height 11
click at [134, 504] on link "NFSDS_LIN_3D_NR_08_01" at bounding box center [126, 503] width 173 height 14
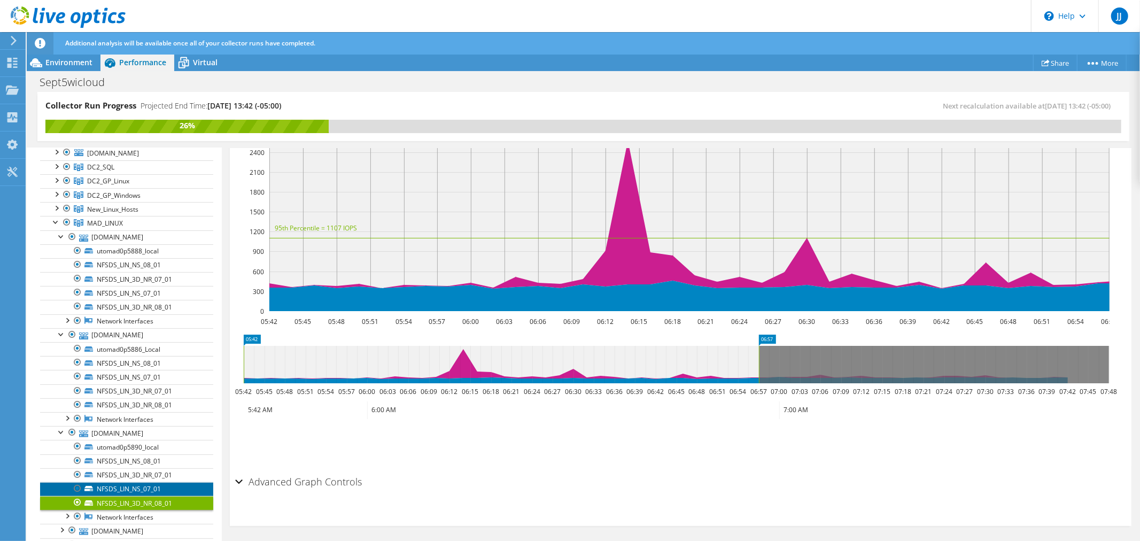
click at [151, 491] on link "NFSDS_LIN_NS_07_01" at bounding box center [126, 489] width 173 height 14
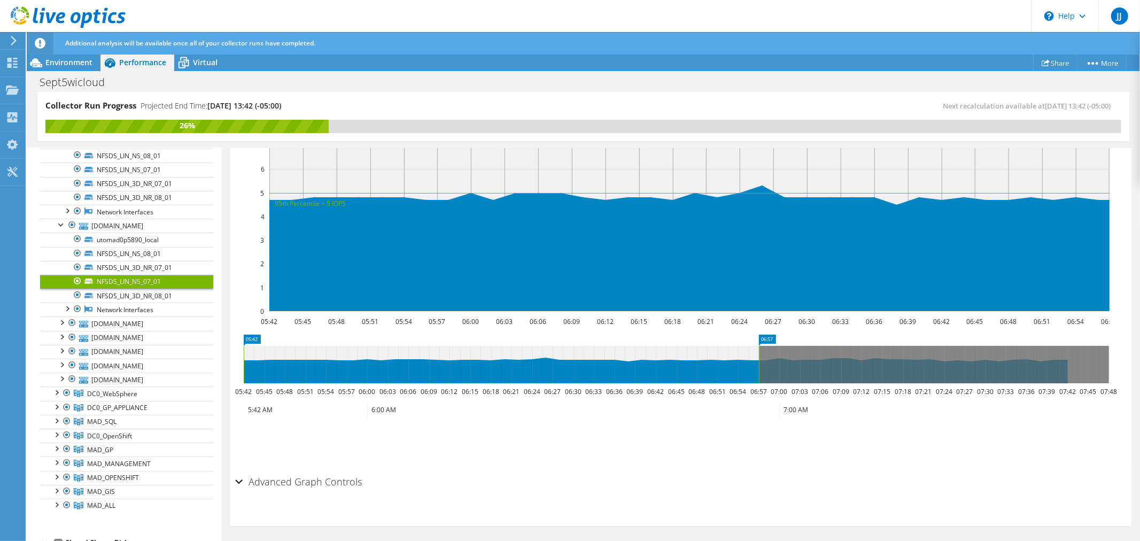
scroll to position [415, 0]
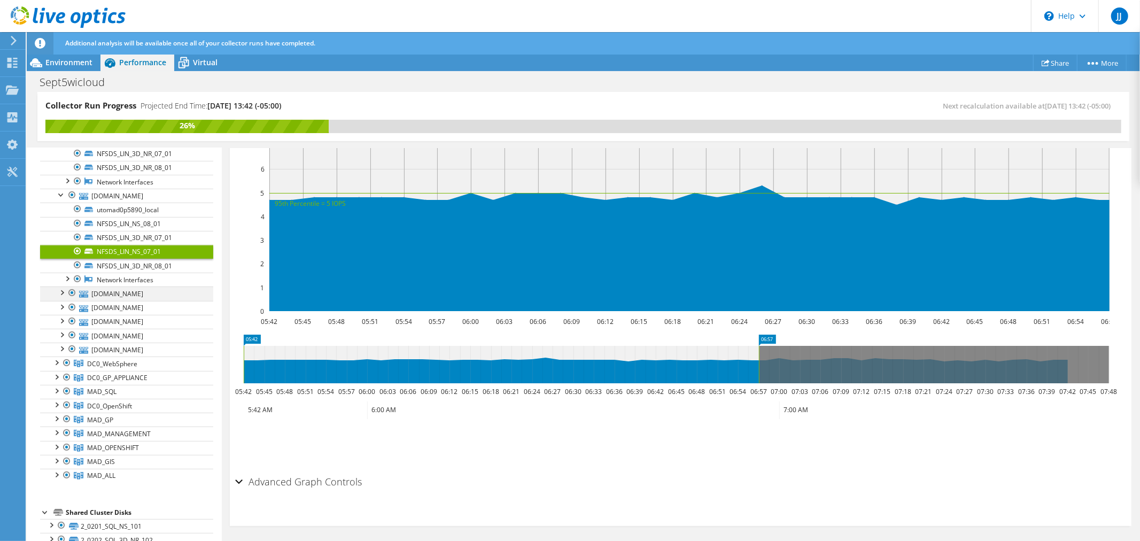
click at [61, 292] on div at bounding box center [61, 291] width 11 height 11
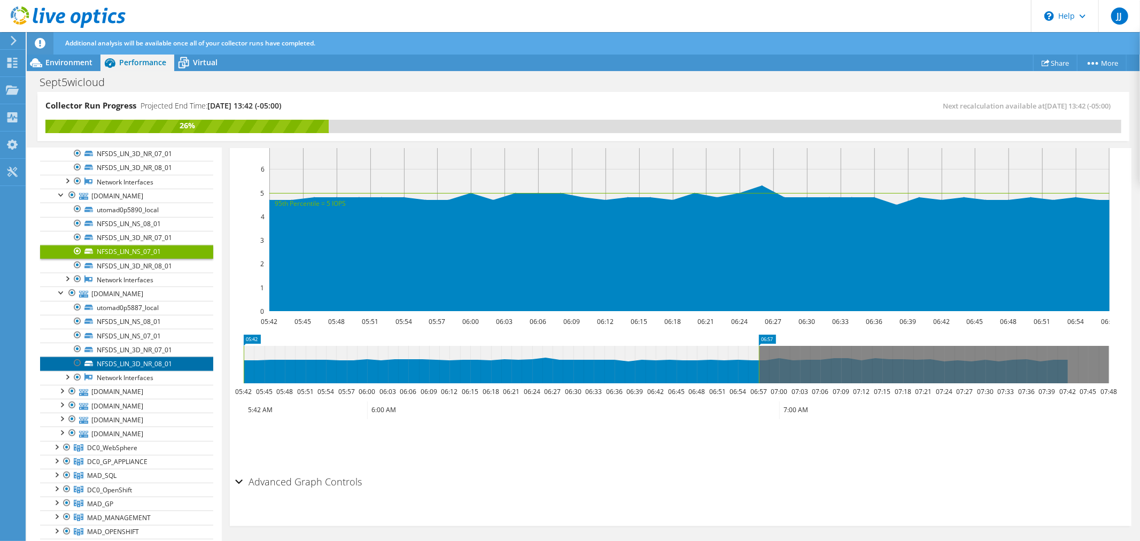
click at [125, 367] on link "NFSDS_LIN_3D_NR_08_01" at bounding box center [126, 363] width 173 height 14
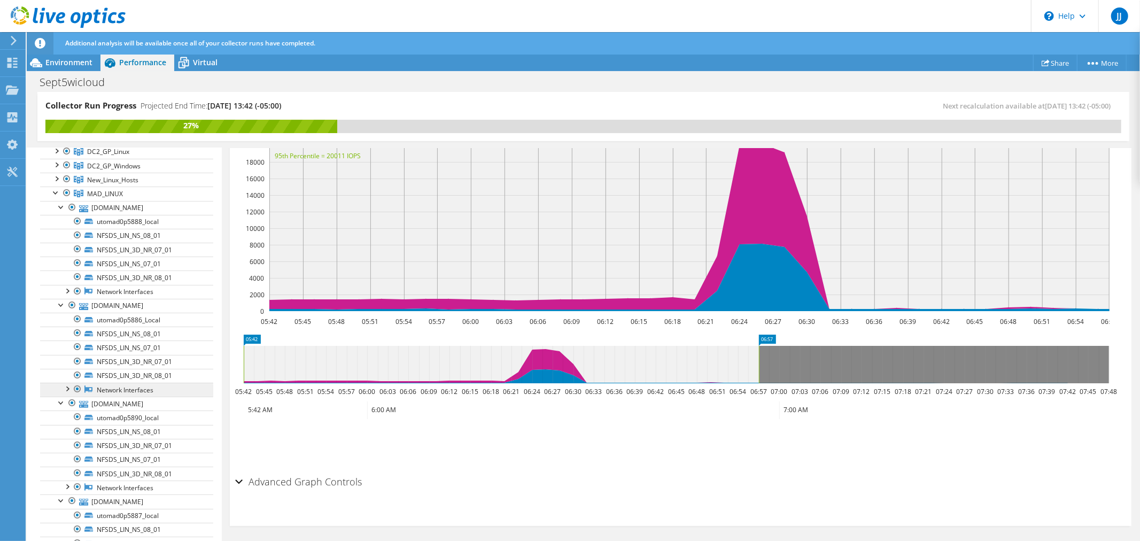
scroll to position [0, 0]
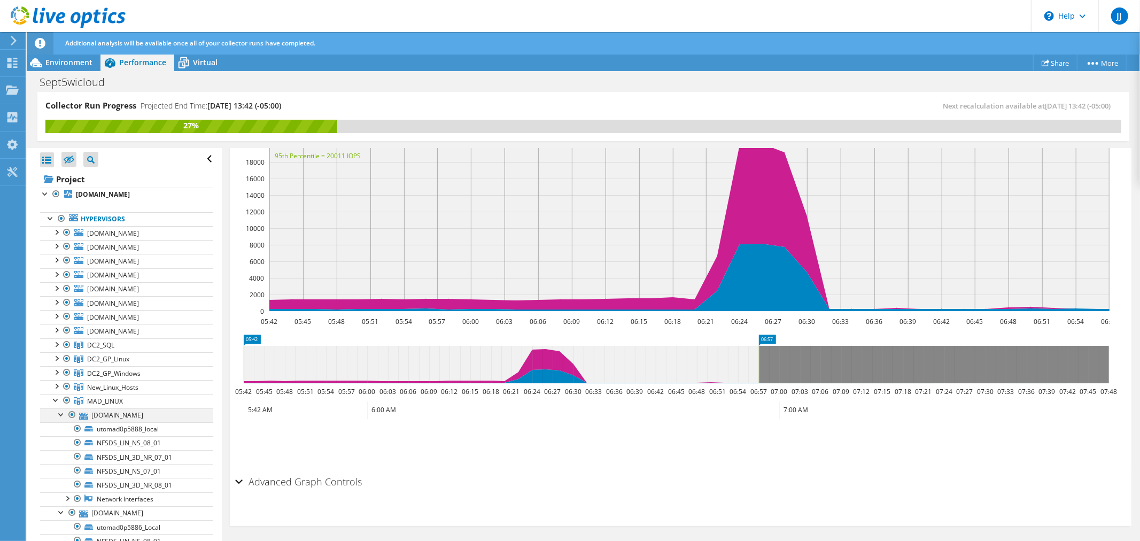
click at [60, 415] on div at bounding box center [61, 413] width 11 height 11
click at [55, 401] on div at bounding box center [56, 399] width 11 height 11
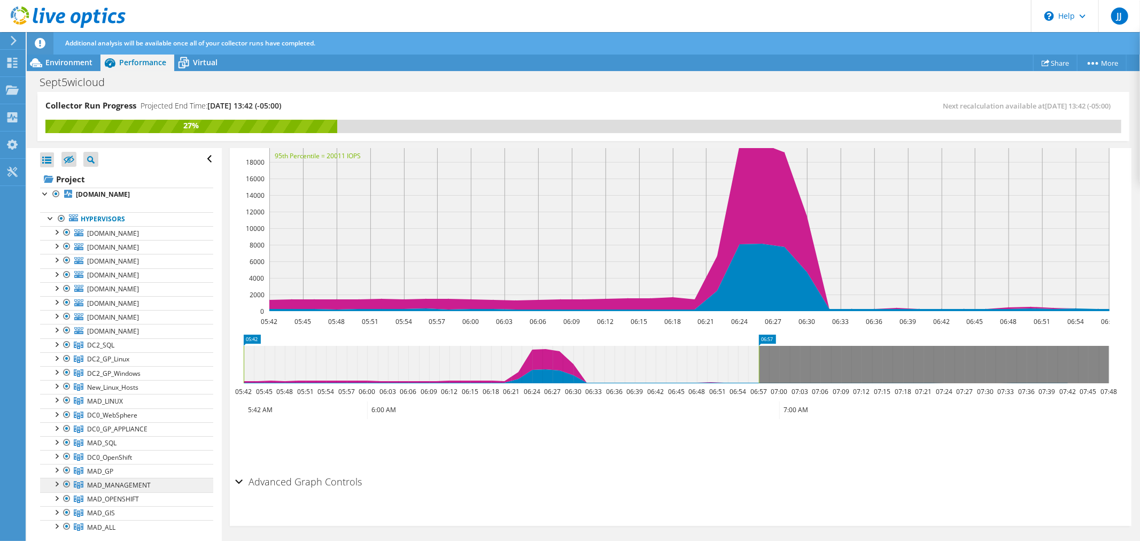
click at [145, 483] on span "MAD_MANAGEMENT" at bounding box center [119, 484] width 64 height 9
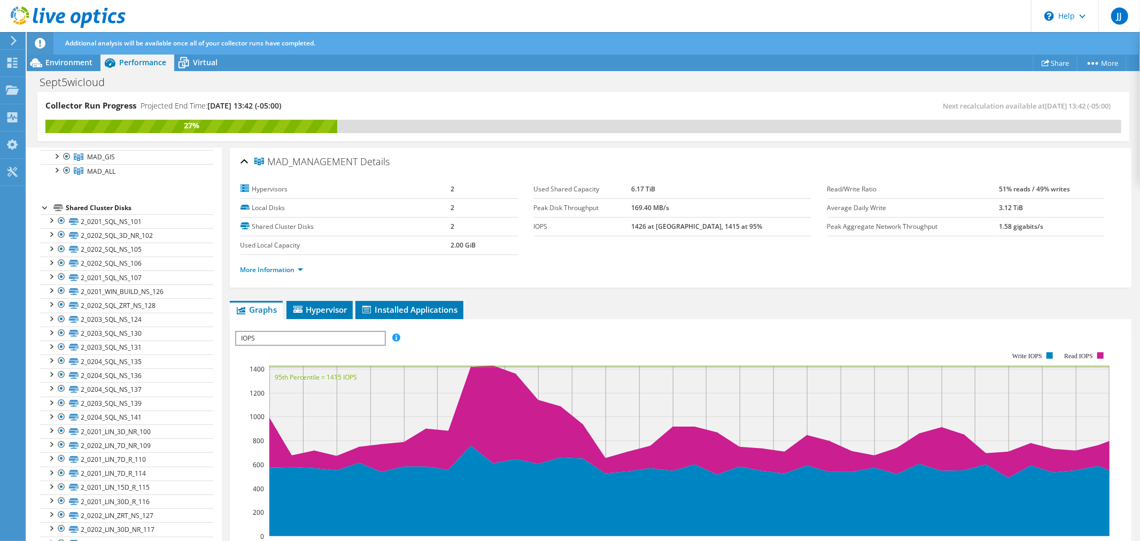
scroll to position [297, 0]
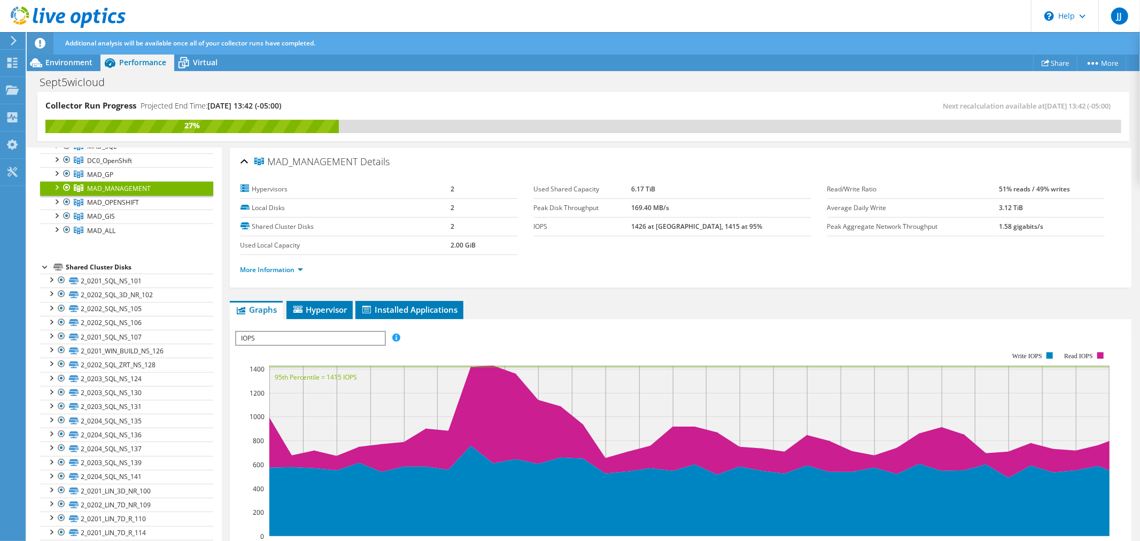
click at [340, 332] on span "IOPS" at bounding box center [310, 338] width 148 height 13
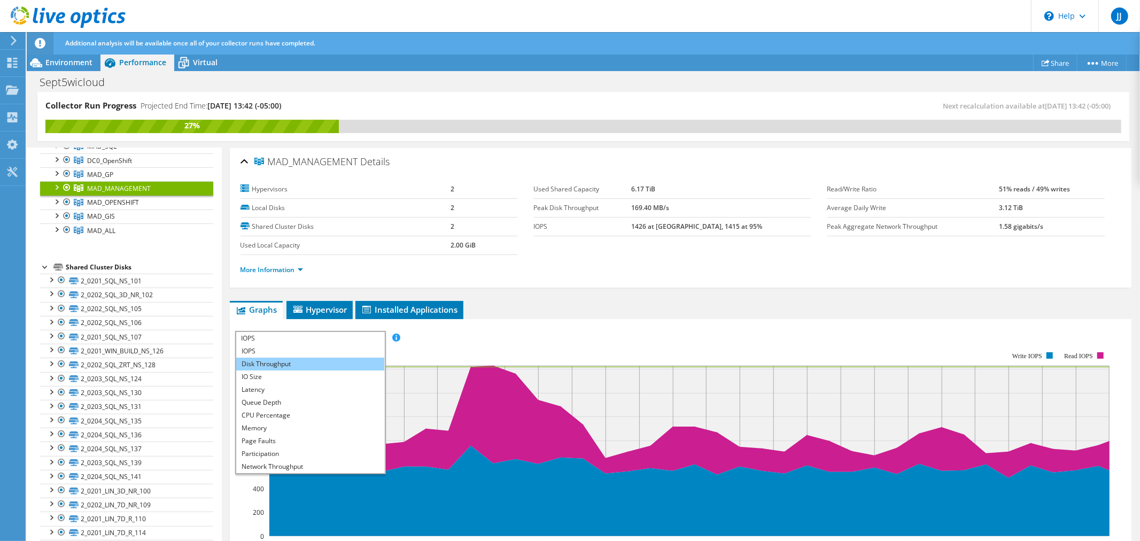
click at [276, 362] on li "Disk Throughput" at bounding box center [310, 364] width 148 height 13
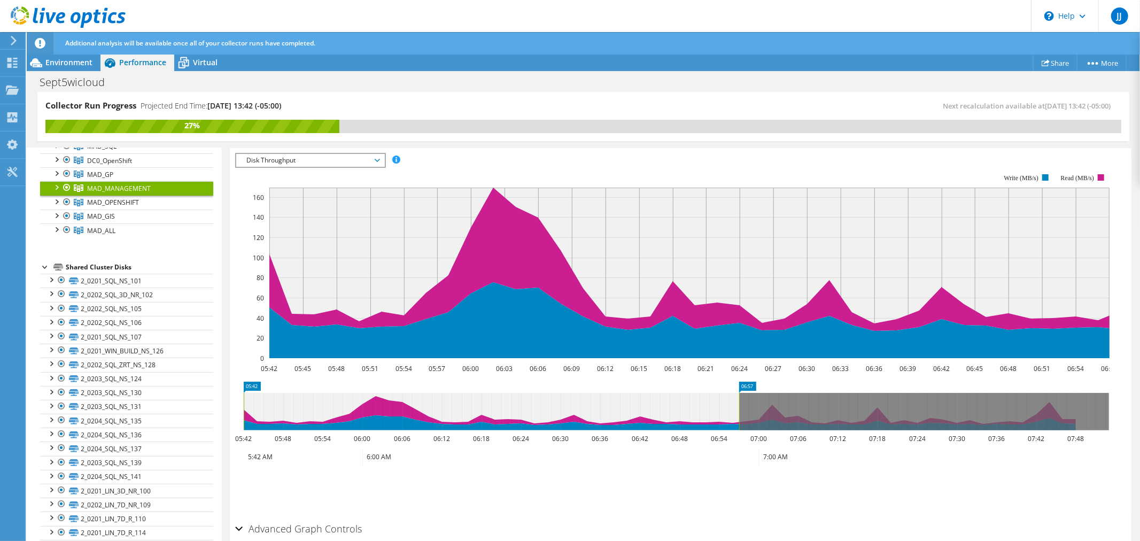
scroll to position [119, 0]
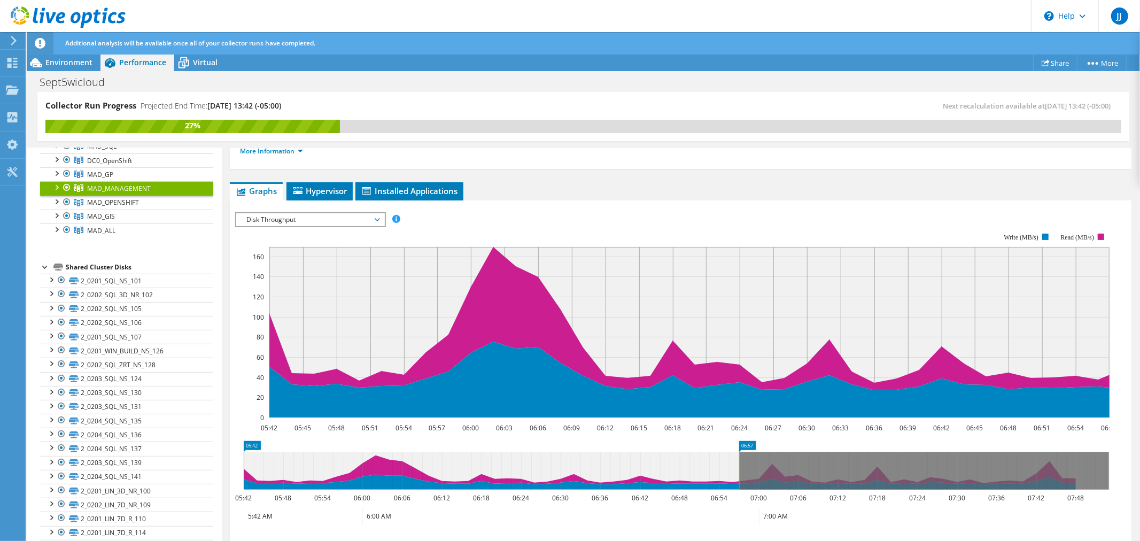
click at [381, 216] on span "Disk Throughput" at bounding box center [310, 219] width 148 height 13
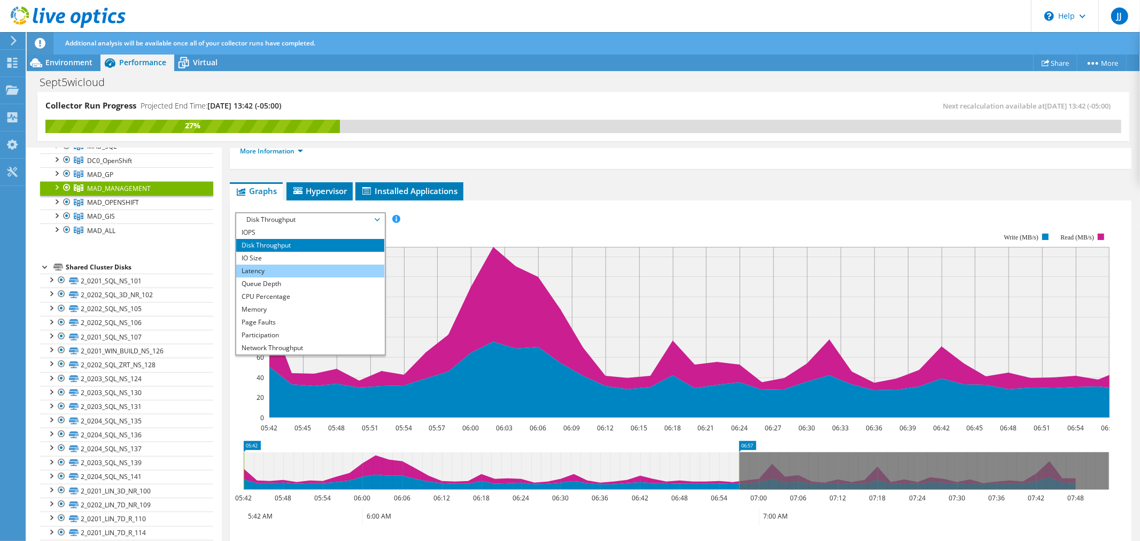
click at [249, 269] on li "Latency" at bounding box center [310, 271] width 148 height 13
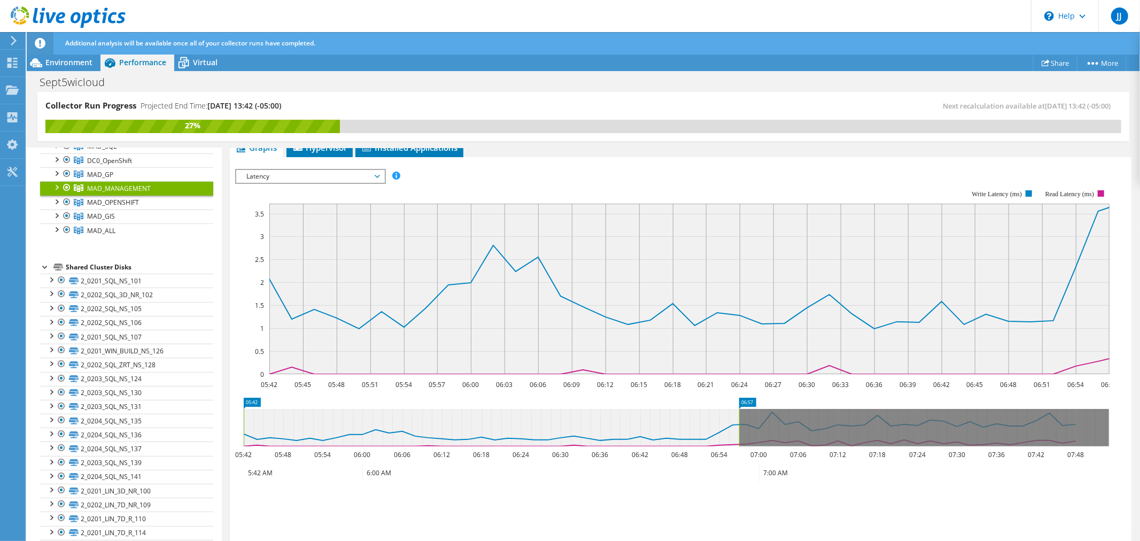
scroll to position [226, 0]
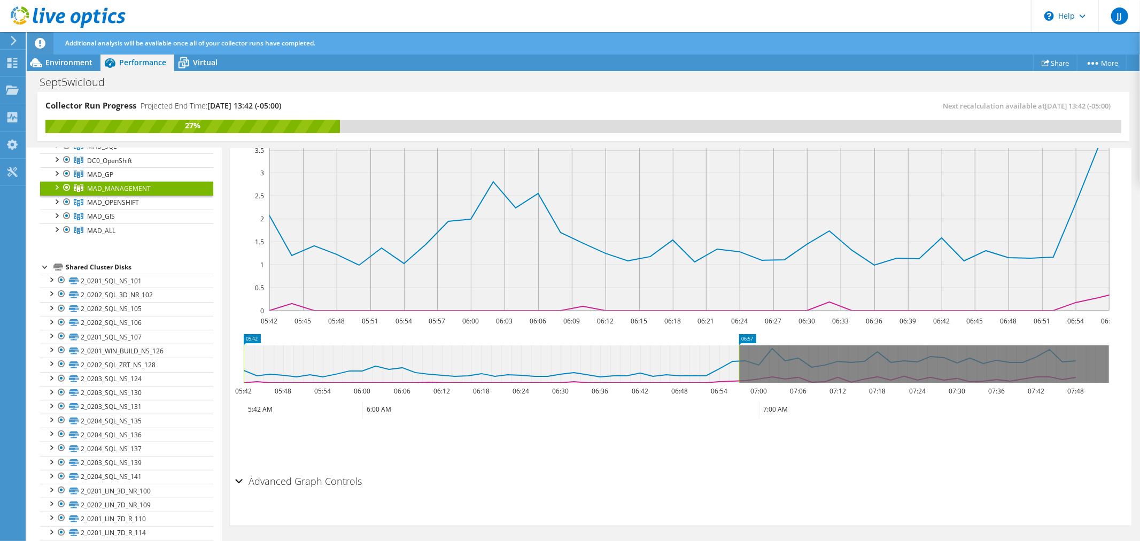
click at [251, 379] on icon at bounding box center [491, 363] width 495 height 37
click at [264, 371] on icon at bounding box center [491, 363] width 495 height 37
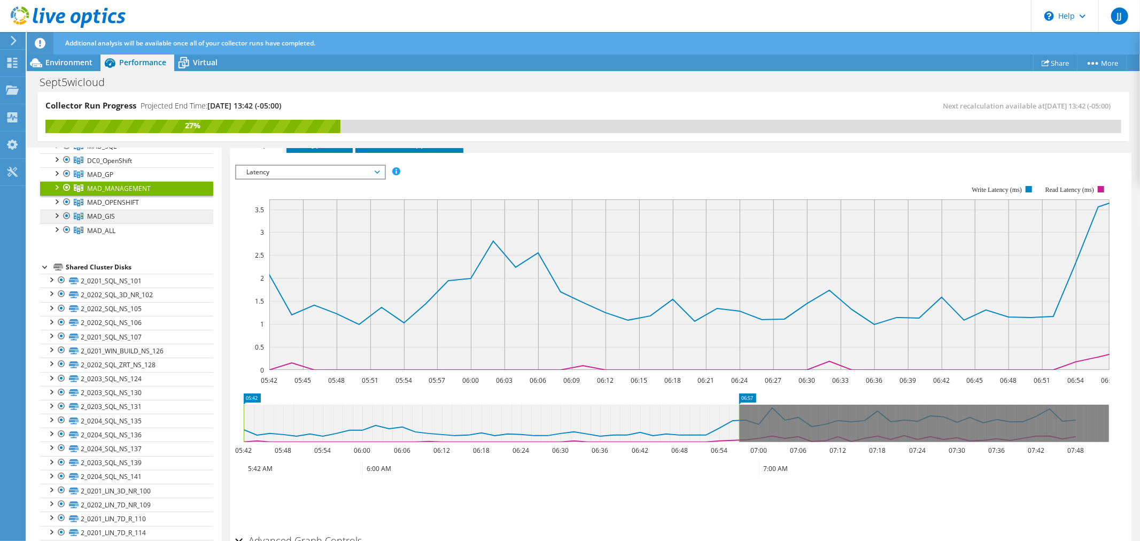
click at [139, 218] on link "MAD_GIS" at bounding box center [126, 216] width 173 height 14
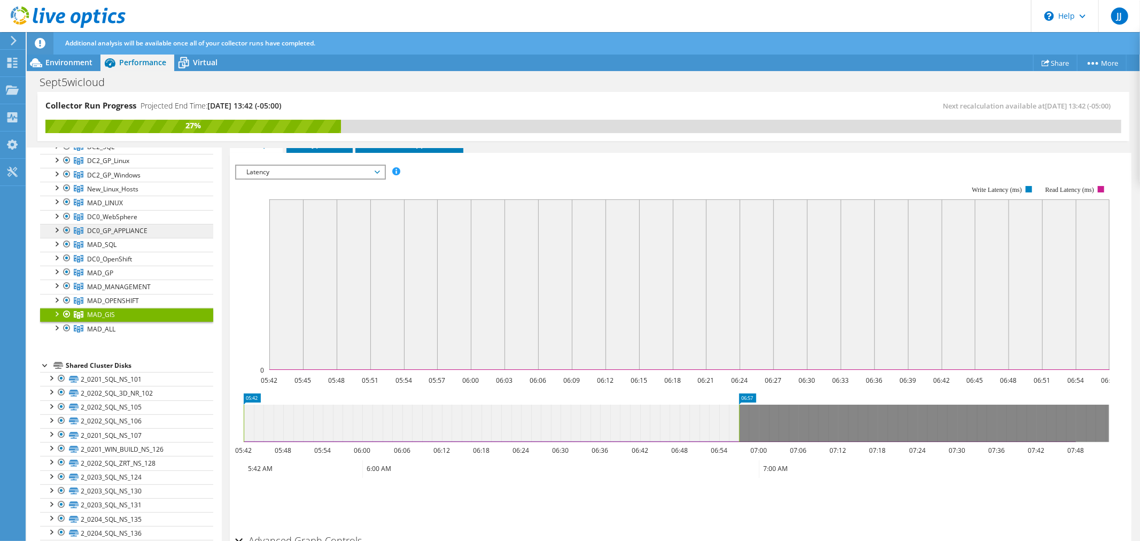
scroll to position [178, 0]
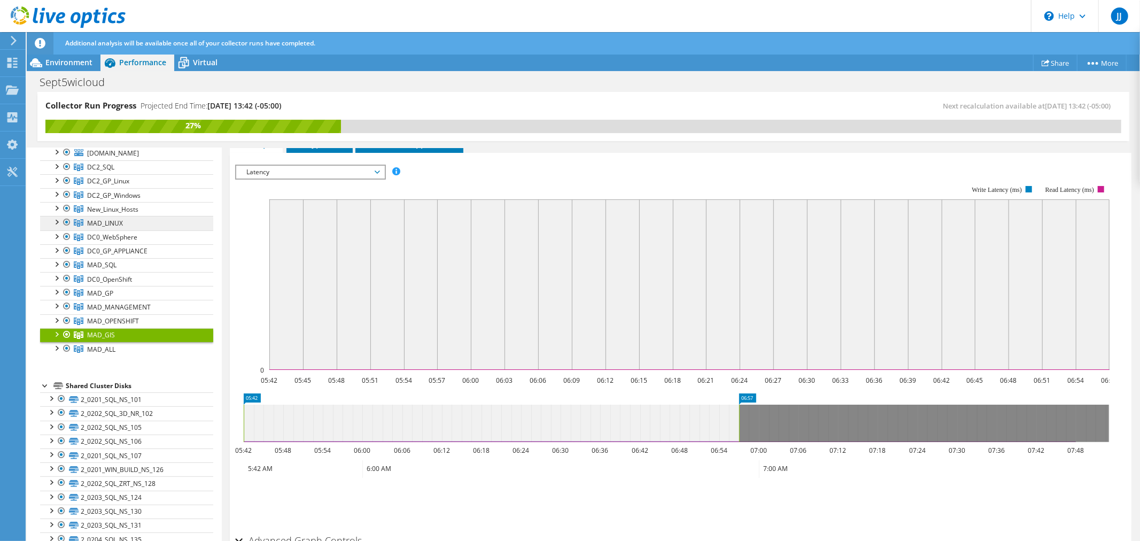
click at [151, 223] on link "MAD_LINUX" at bounding box center [126, 223] width 173 height 14
